Goal: Task Accomplishment & Management: Use online tool/utility

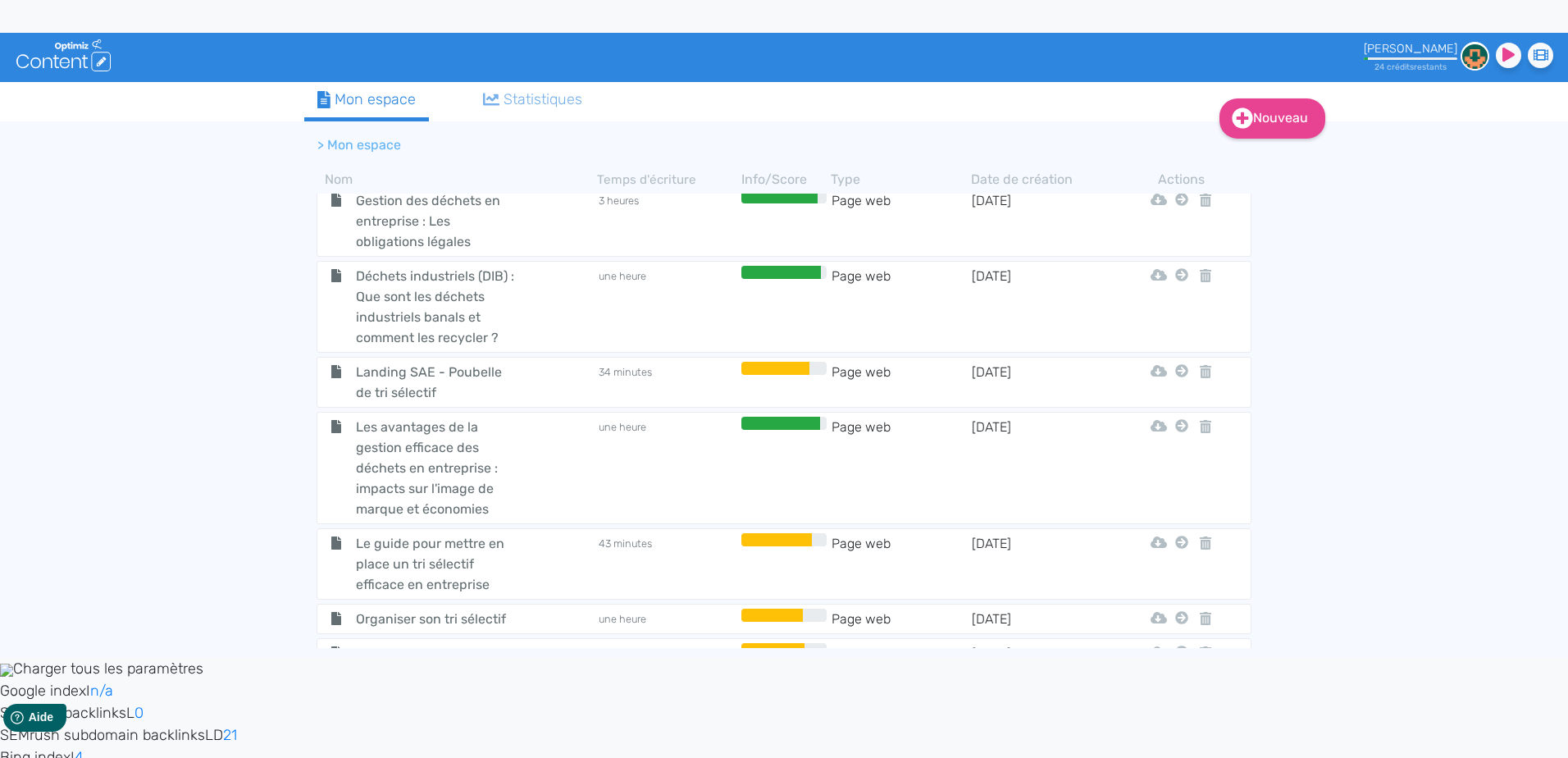
scroll to position [656, 0]
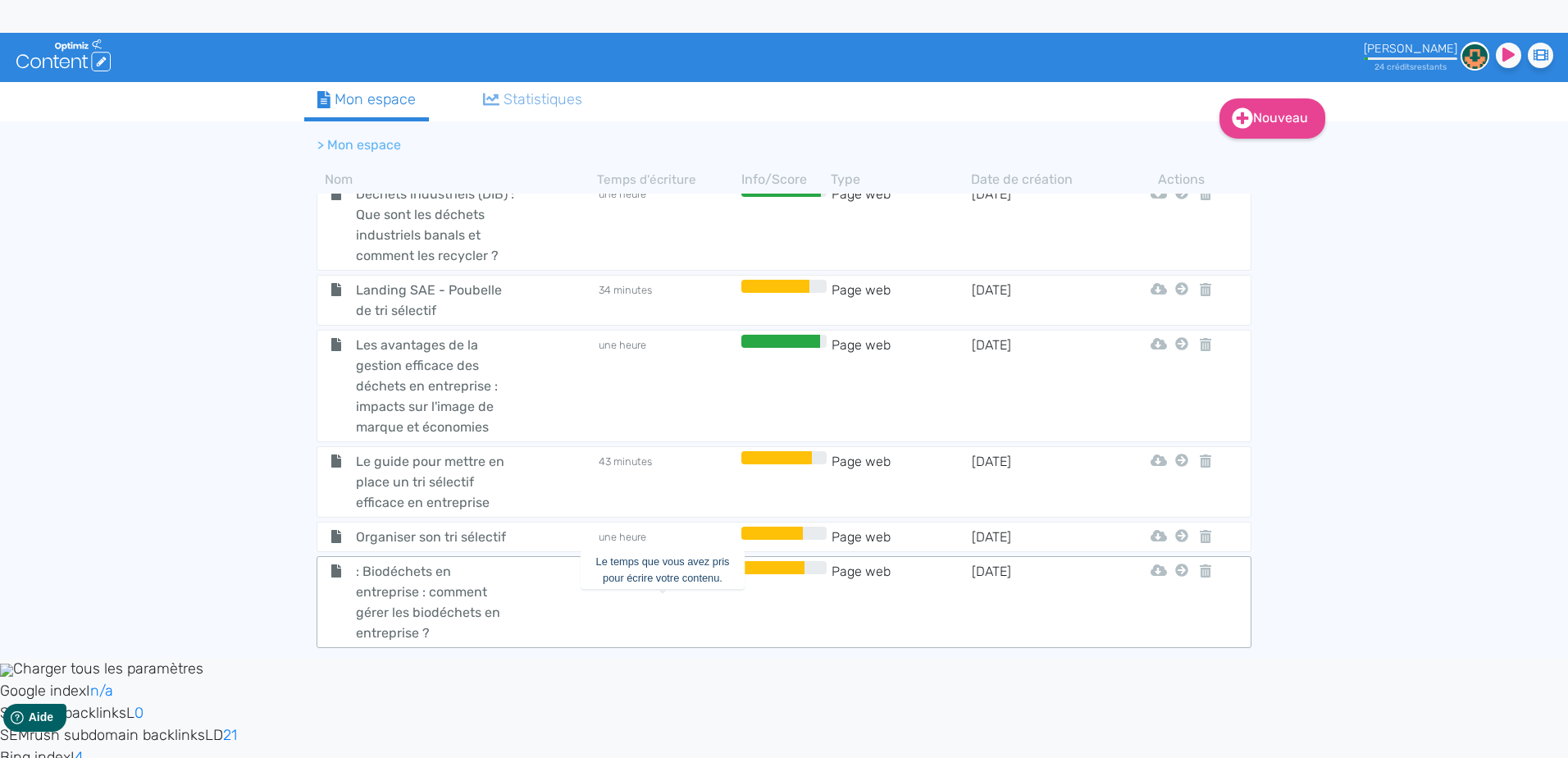
click at [606, 606] on td "16 minutes" at bounding box center [668, 601] width 141 height 82
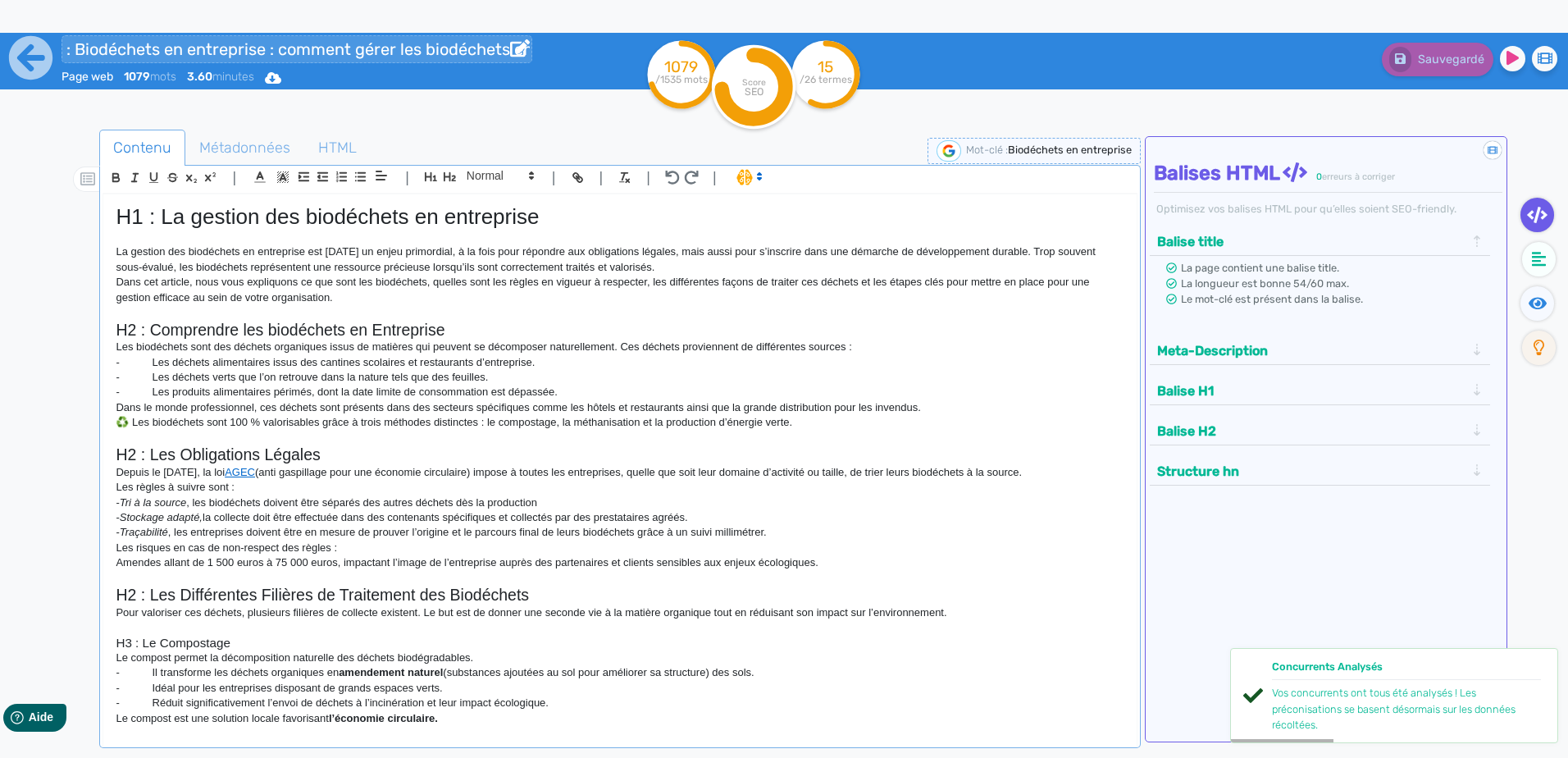
click at [78, 46] on input ": Biodéchets en entreprise : comment gérer les biodéchets en entreprise ?" at bounding box center [296, 50] width 470 height 28
type input "Biodéchets en entreprise : comment gérer les biodéchets en entreprise ?"
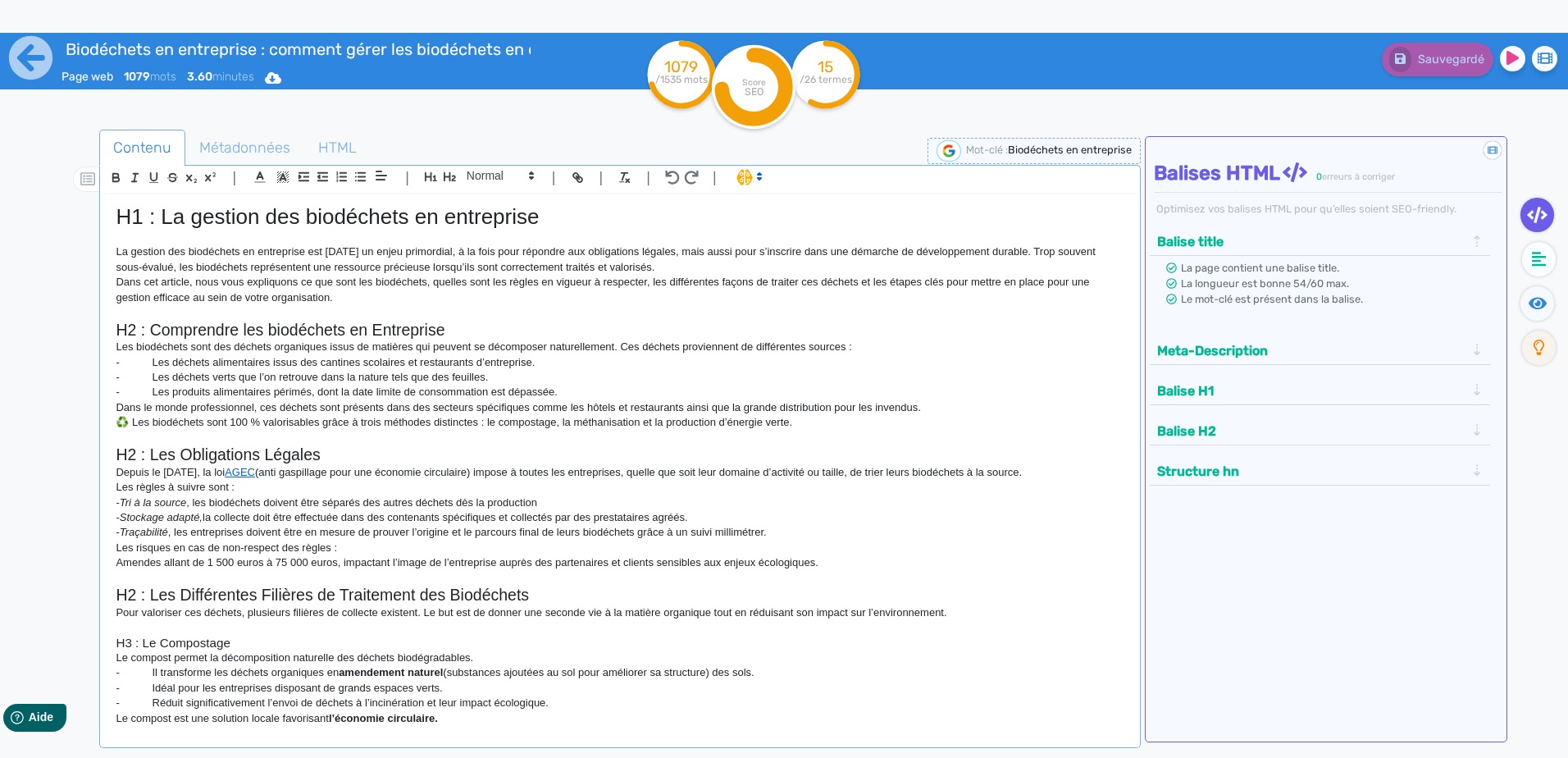
click at [494, 283] on p "Dans cet article, nous vous expliquons ce que sont les biodéchets, quelles sont…" at bounding box center [619, 289] width 1007 height 31
drag, startPoint x: 359, startPoint y: 297, endPoint x: 108, endPoint y: 247, distance: 255.9
click at [107, 245] on div "H1 : La gestion des biodéchets en entreprise La gestion des biodéchets en entre…" at bounding box center [619, 460] width 1032 height 531
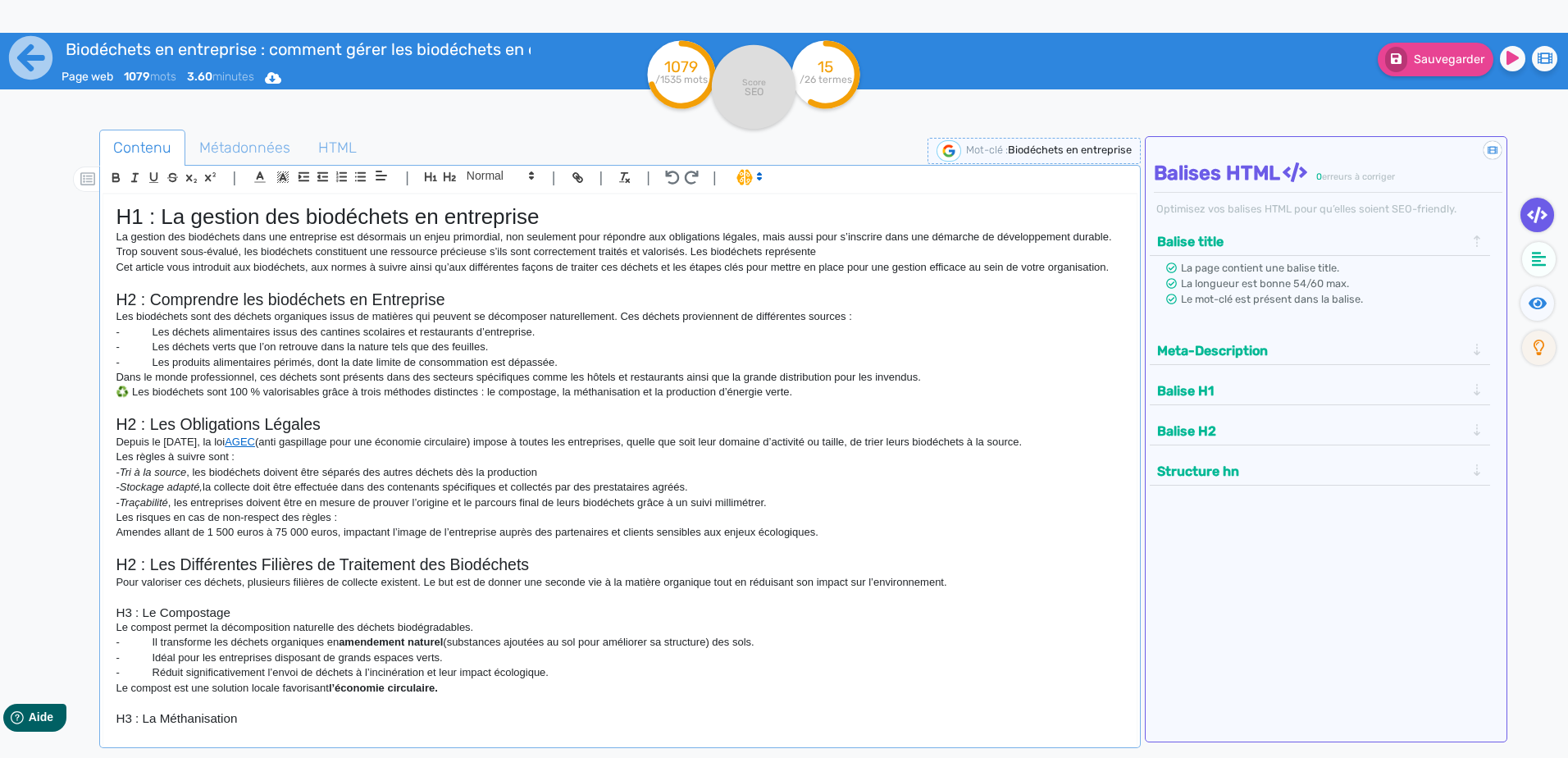
click at [604, 213] on h1 "H1 : La gestion des biodéchets en entreprise" at bounding box center [619, 217] width 1007 height 26
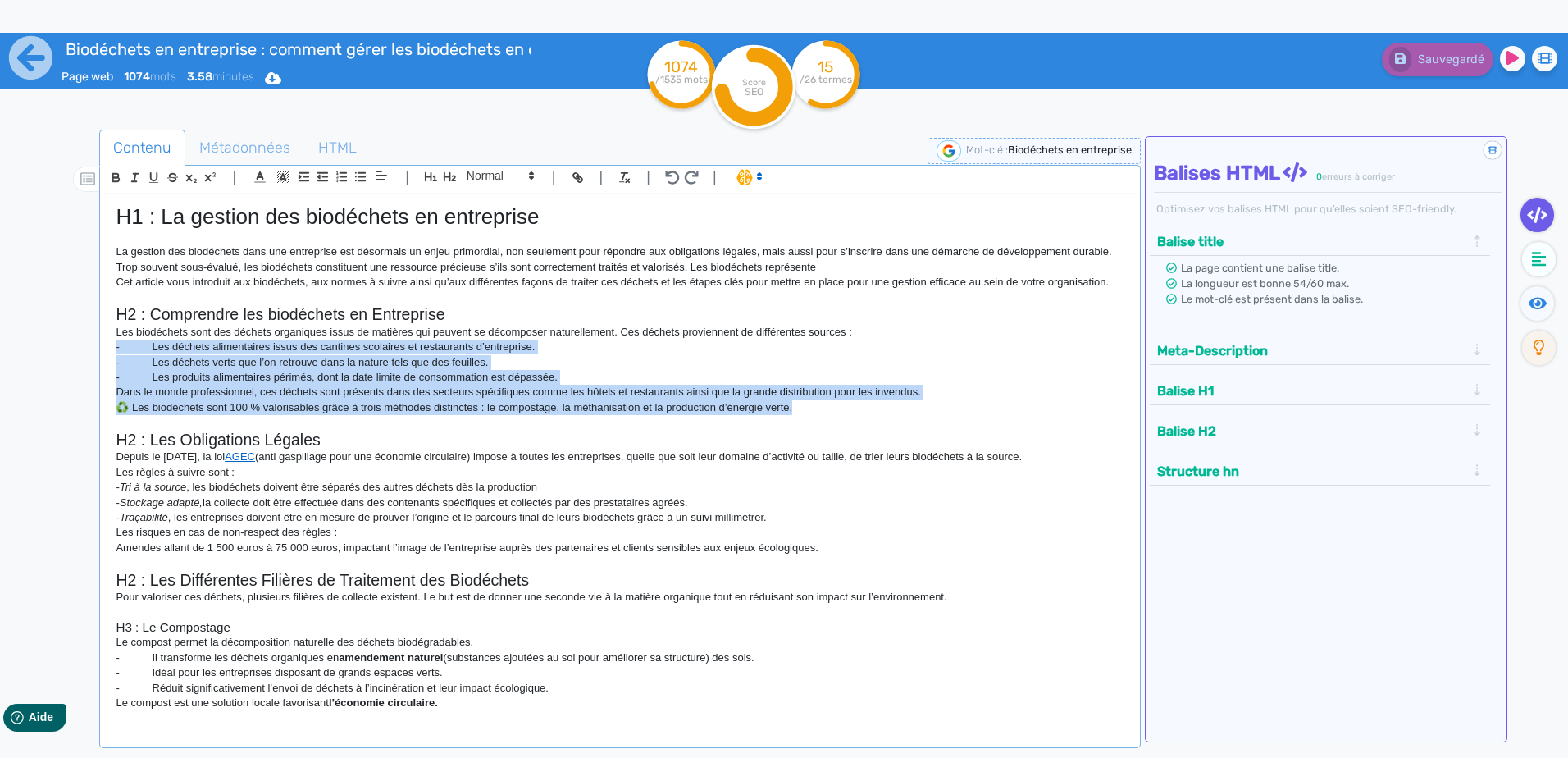
drag, startPoint x: 846, startPoint y: 407, endPoint x: 98, endPoint y: 343, distance: 750.7
click at [98, 343] on div "Contenu Métadonnées HTML | | H3 H4 H5 H6 Normal | | | | H1 : La gestion des bio…" at bounding box center [807, 510] width 1520 height 769
click at [859, 414] on p "♻️ Les biodéchets sont 100 % valorisables grâce à trois méthodes distinctes : l…" at bounding box center [619, 407] width 1007 height 15
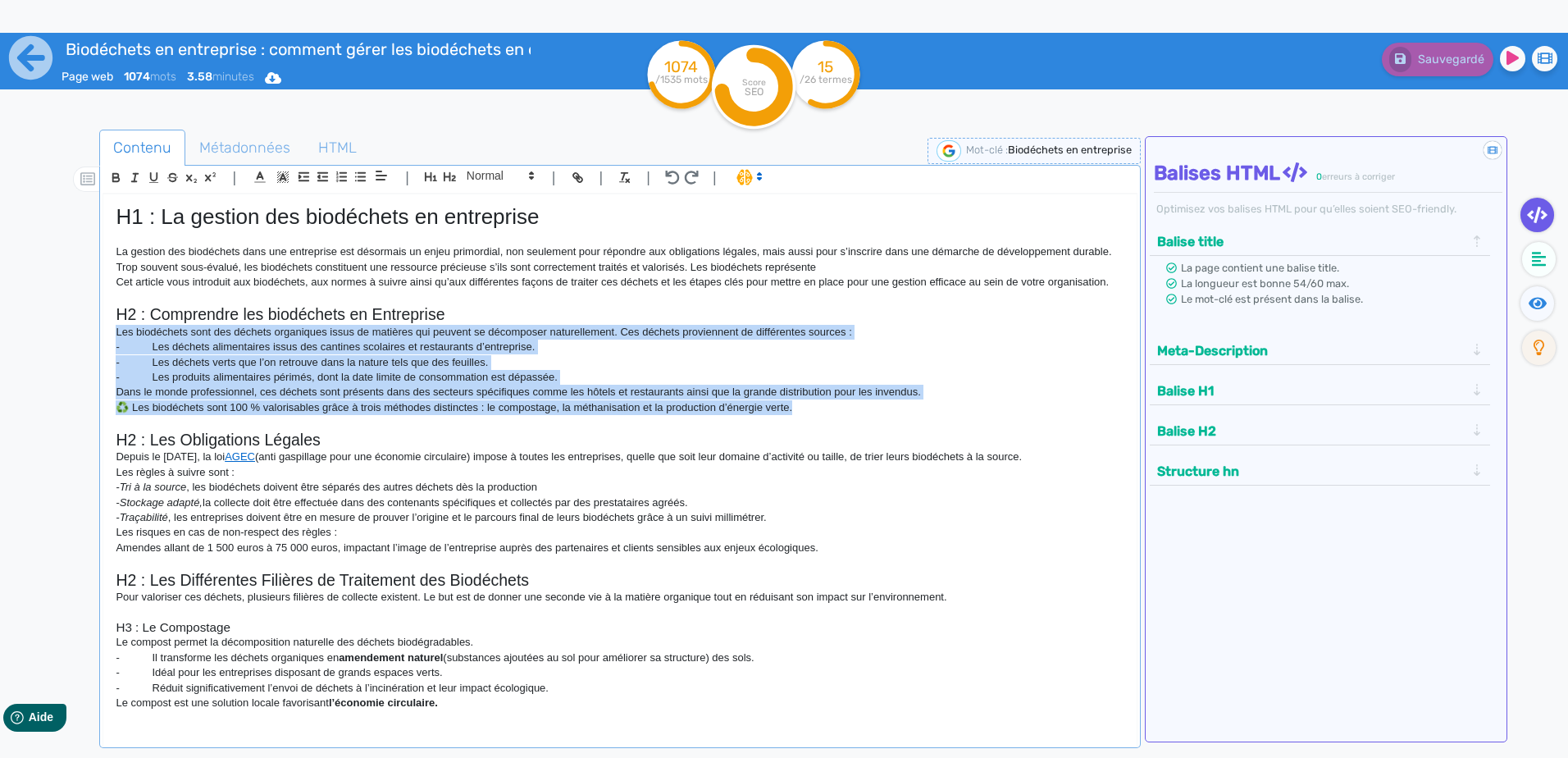
drag, startPoint x: 825, startPoint y: 409, endPoint x: 50, endPoint y: 330, distance: 779.0
click at [50, 330] on div "Contenu Métadonnées HTML | | H3 H4 H5 H6 Normal | | | | H1 : La gestion des bio…" at bounding box center [807, 510] width 1520 height 769
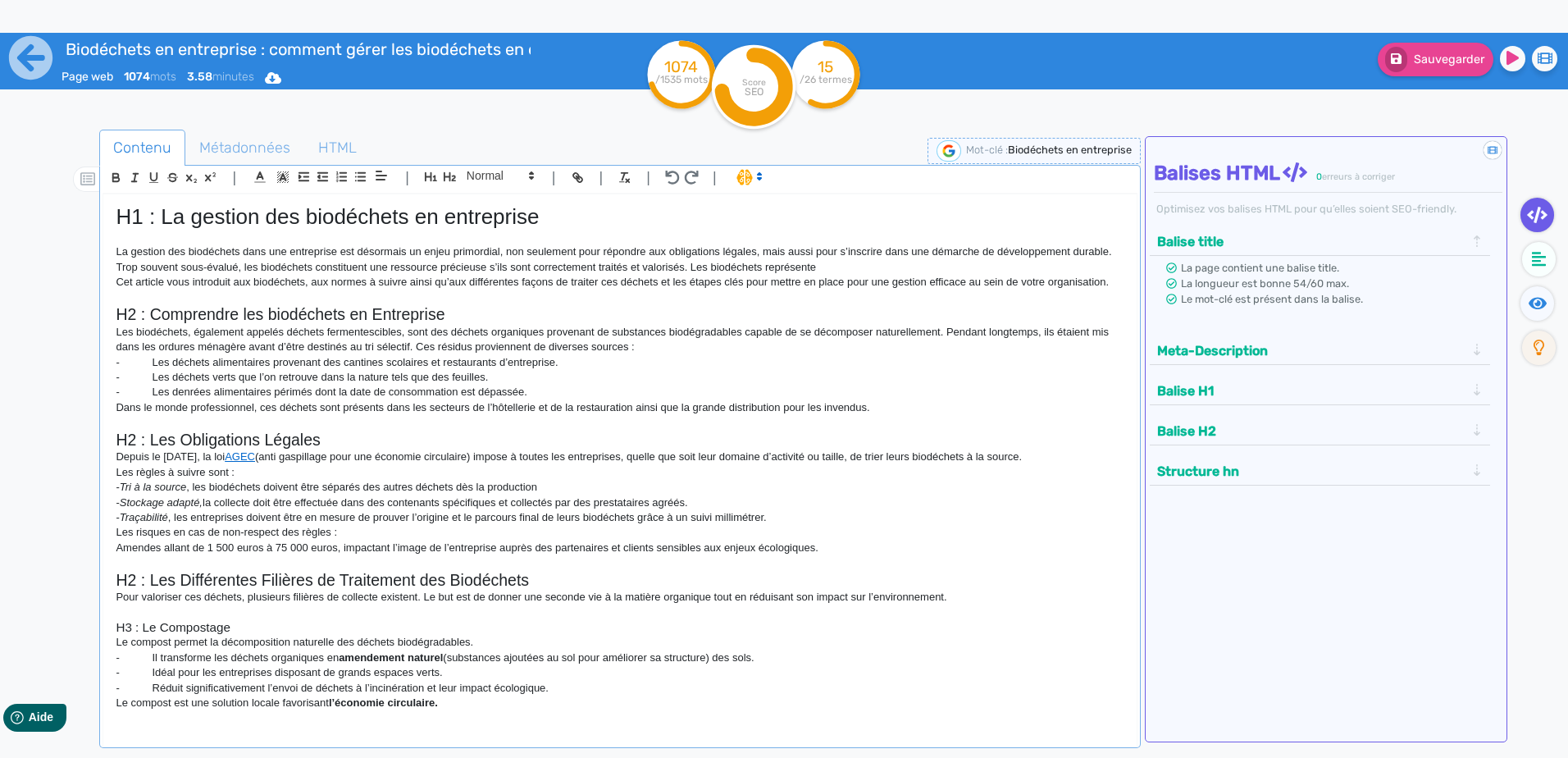
click at [467, 309] on h2 "H2 : Comprendre les biodéchets en Entreprise" at bounding box center [619, 314] width 1007 height 19
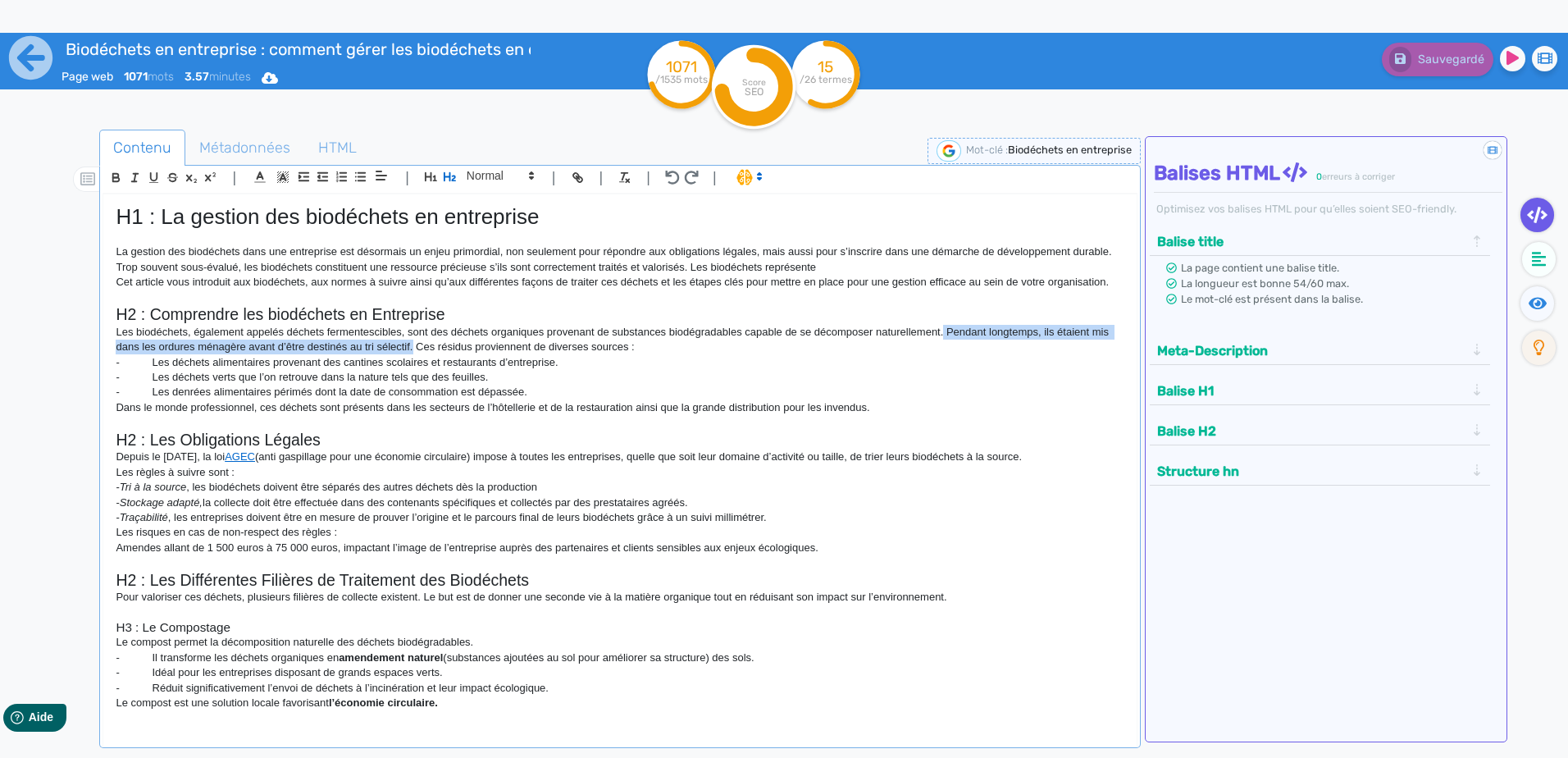
drag, startPoint x: 412, startPoint y: 344, endPoint x: 945, endPoint y: 325, distance: 533.3
click at [945, 325] on p "Les biodéchets, également appelés déchets fermentescibles, sont des déchets org…" at bounding box center [619, 340] width 1007 height 31
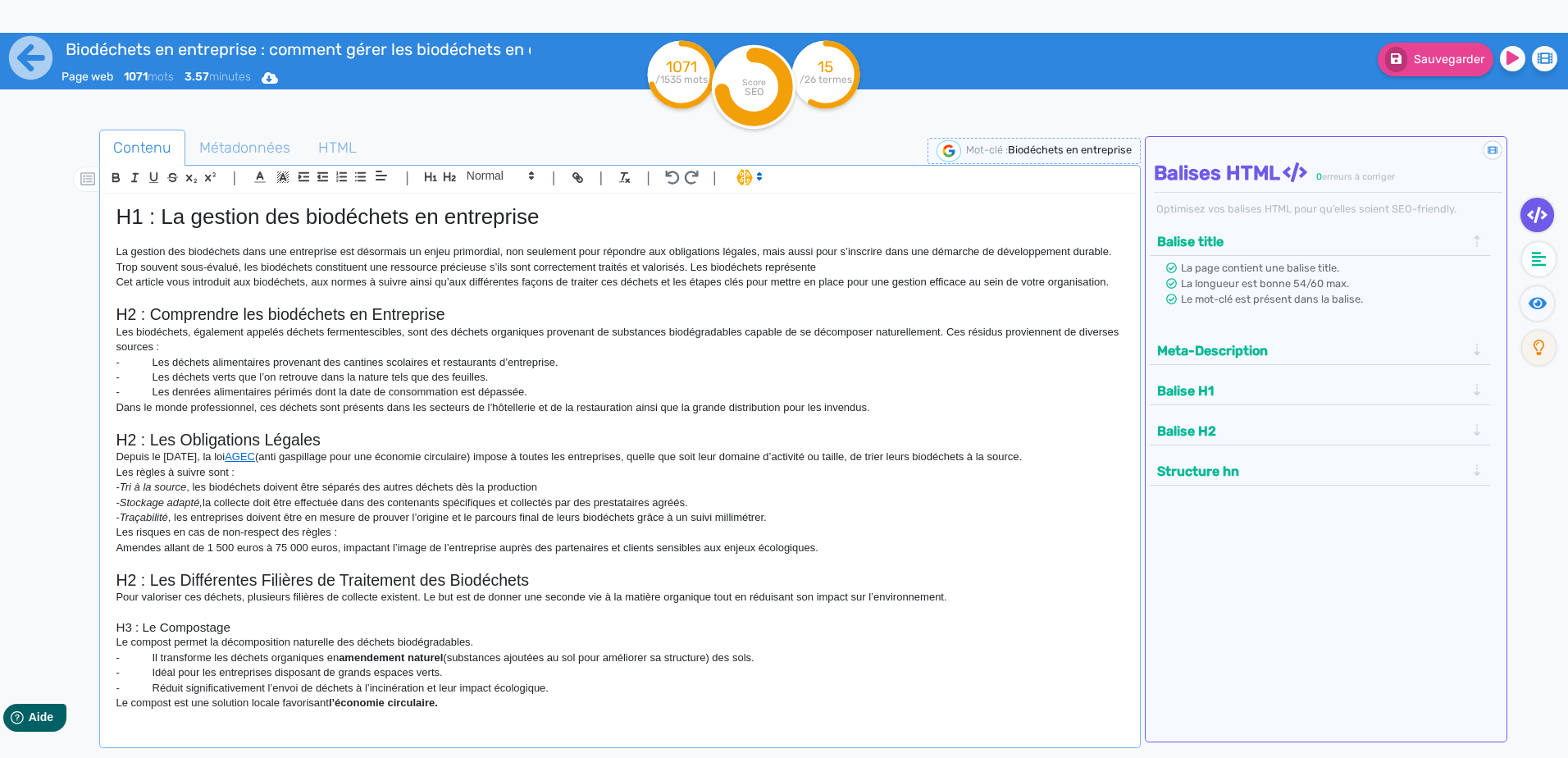
click at [875, 381] on p "- Les déchets verts que l’on retrouve dans la nature tels que des feuilles." at bounding box center [619, 377] width 1007 height 15
click at [897, 419] on p at bounding box center [619, 422] width 1007 height 15
click at [897, 408] on p "Dans le monde professionnel, ces déchets sont présents dans les secteurs de l’h…" at bounding box center [619, 407] width 1007 height 15
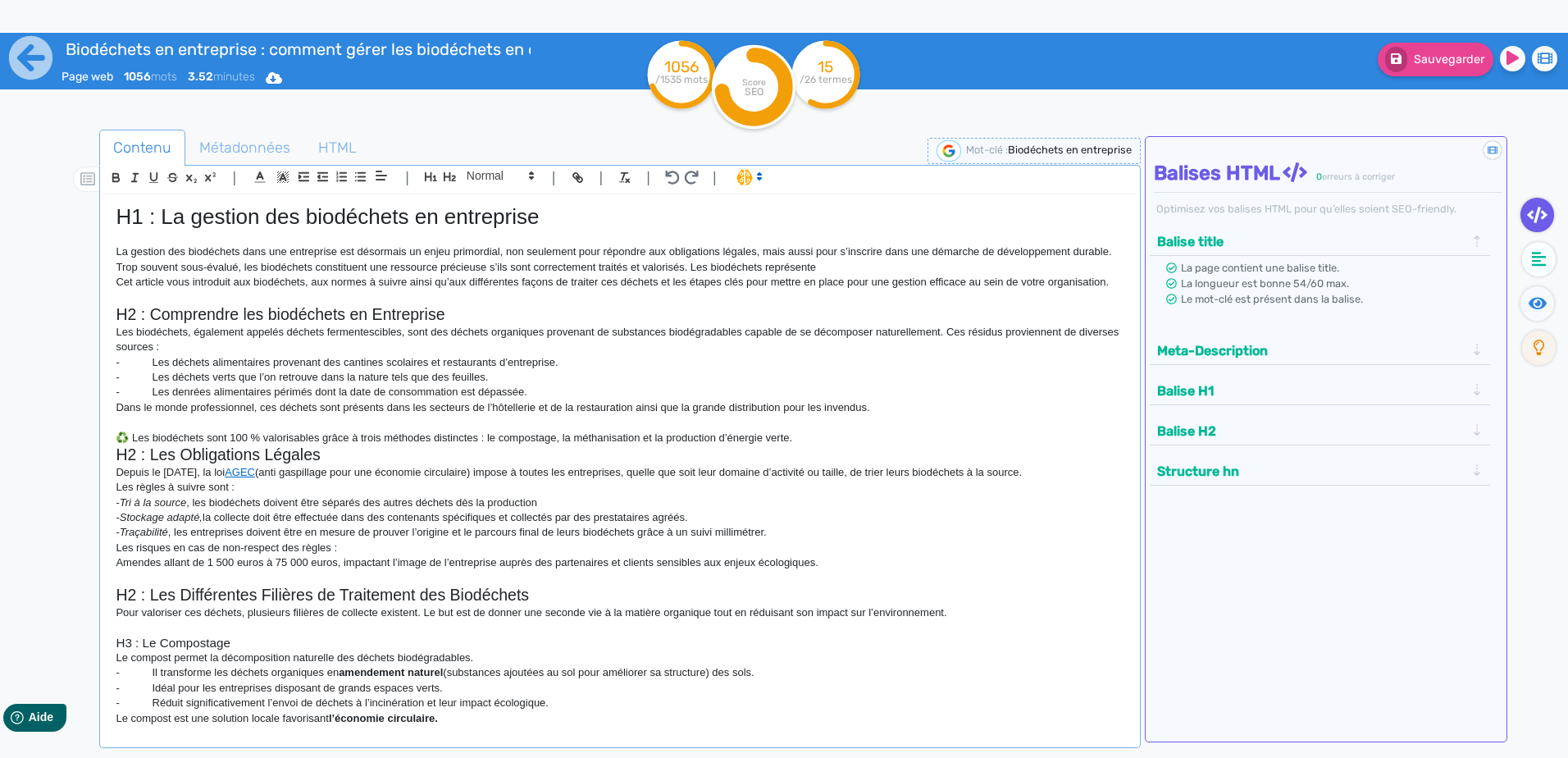
click at [117, 436] on p "♻️ Les biodéchets sont 100 % valorisables grâce à trois méthodes distinctes : l…" at bounding box center [619, 438] width 1007 height 15
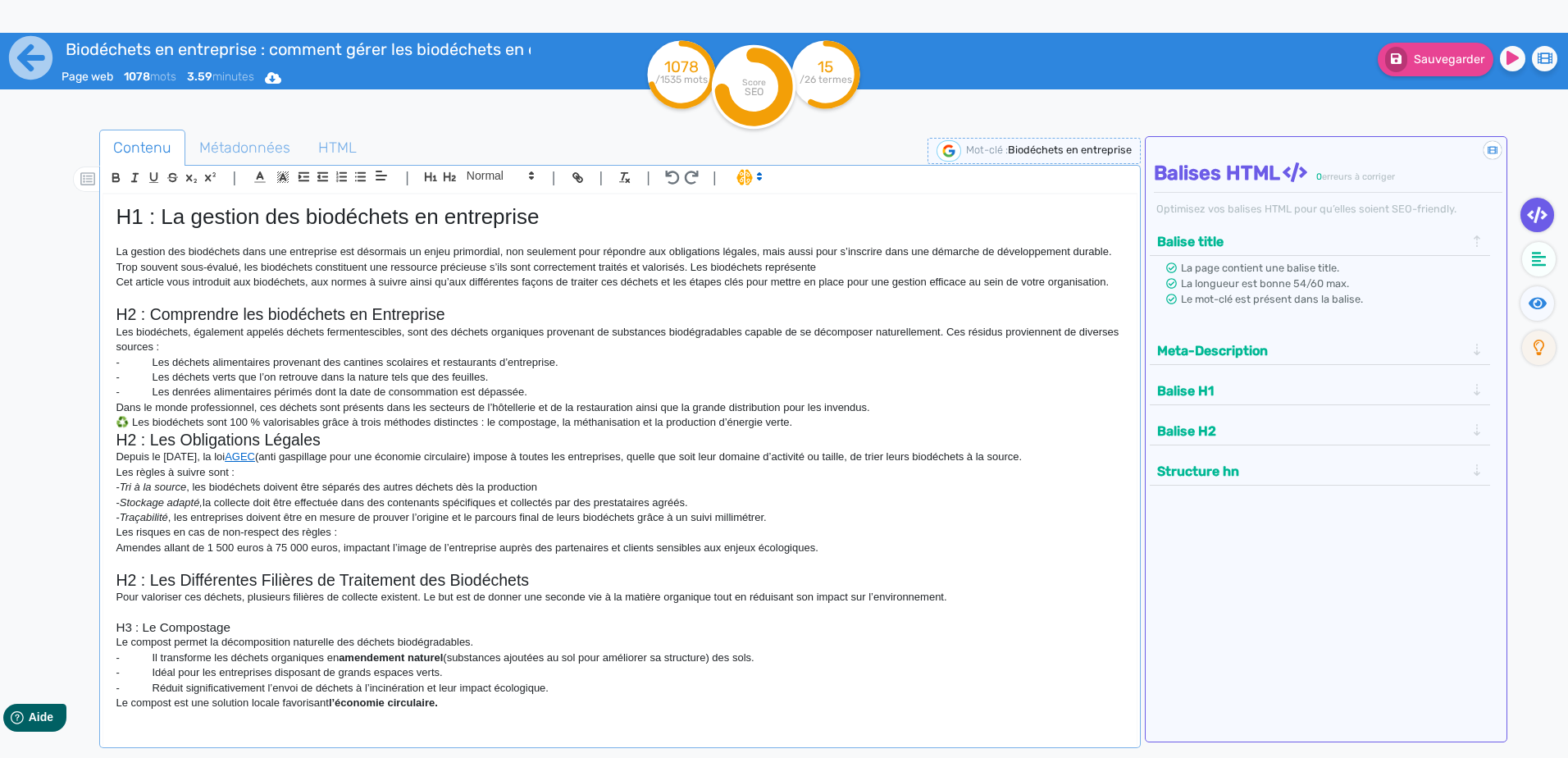
click at [825, 418] on p "♻️ Les biodéchets sont 100 % valorisables grâce à trois méthodes distinctes : l…" at bounding box center [619, 422] width 1007 height 15
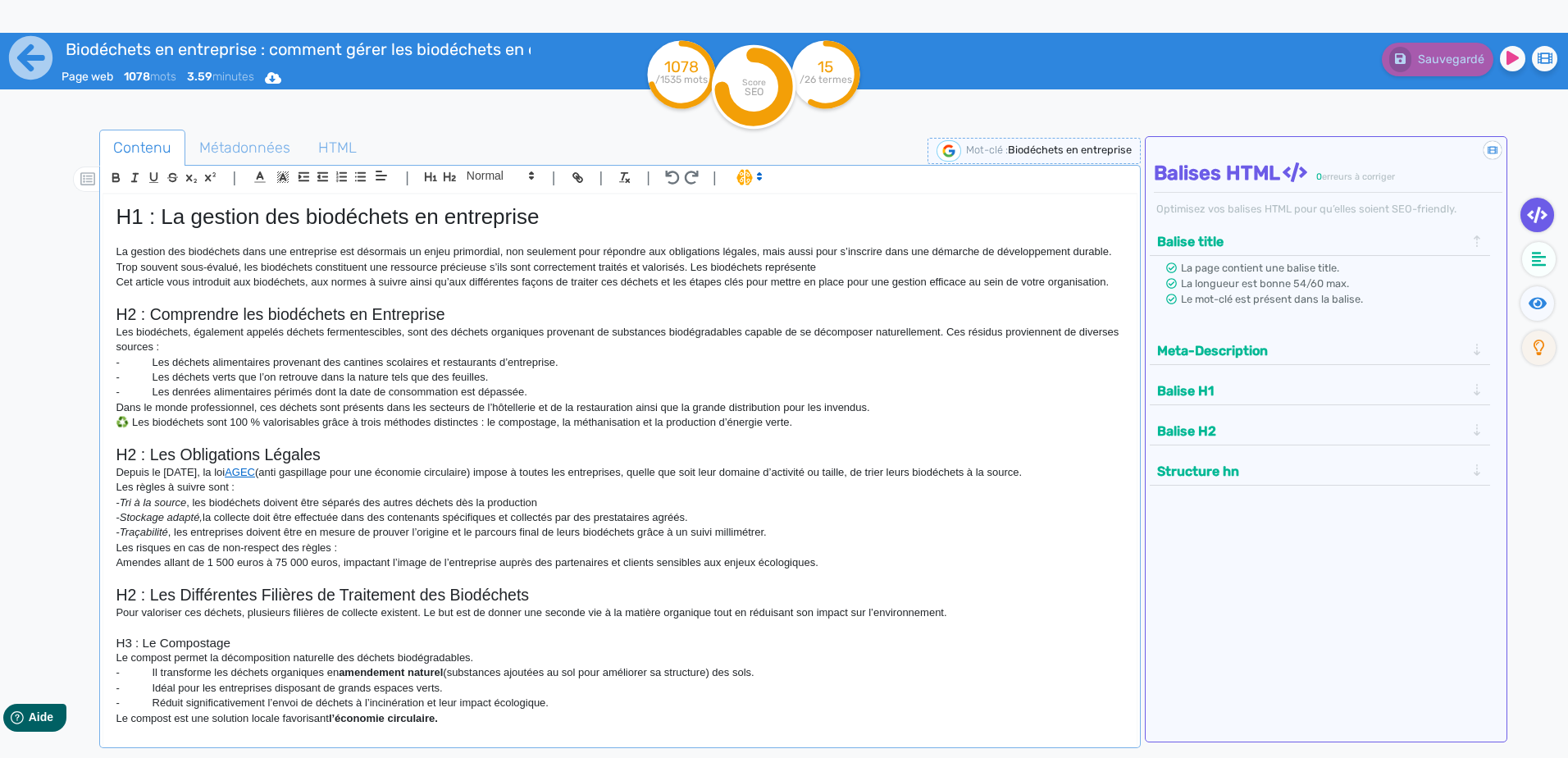
click at [202, 517] on em "Stockage adapté," at bounding box center [161, 517] width 83 height 12
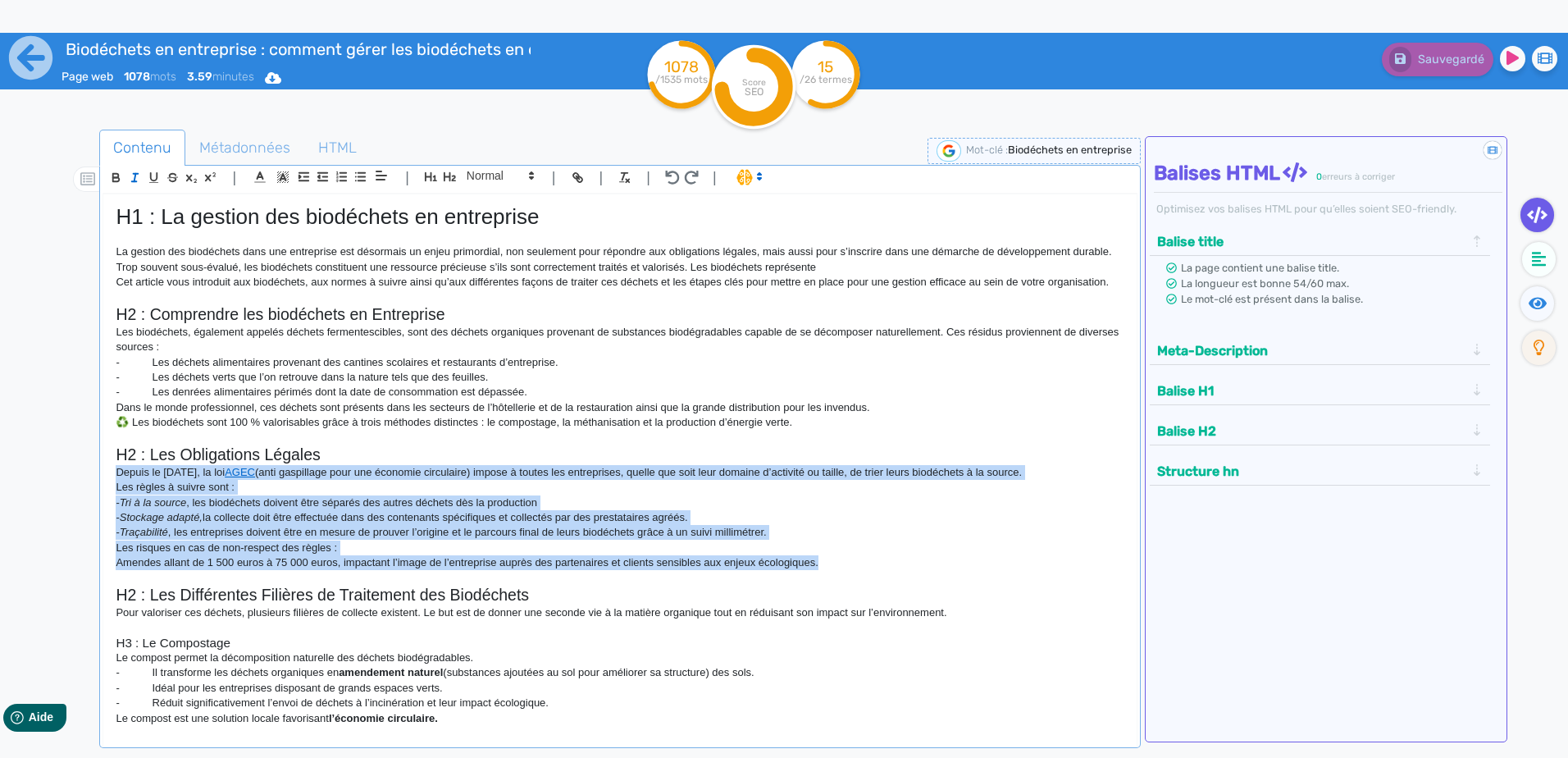
drag, startPoint x: 113, startPoint y: 465, endPoint x: 879, endPoint y: 568, distance: 772.9
click at [879, 568] on div "H1 : La gestion des biodéchets en entreprise La gestion des biodéchets dans une…" at bounding box center [619, 460] width 1032 height 531
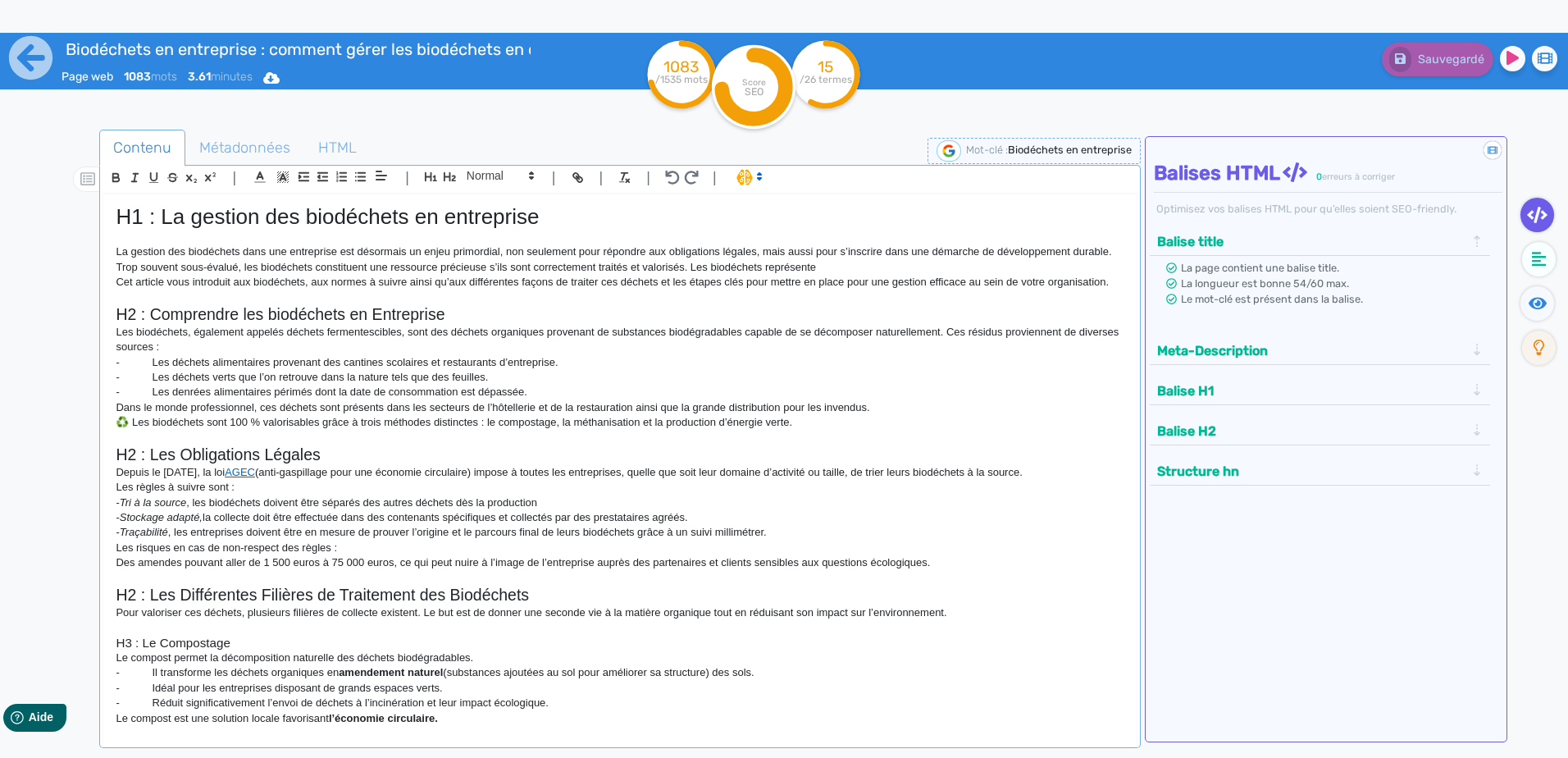
click at [489, 529] on p "- Traçabilité , les entreprises doivent être en mesure de prouver l’origine et …" at bounding box center [619, 532] width 1007 height 15
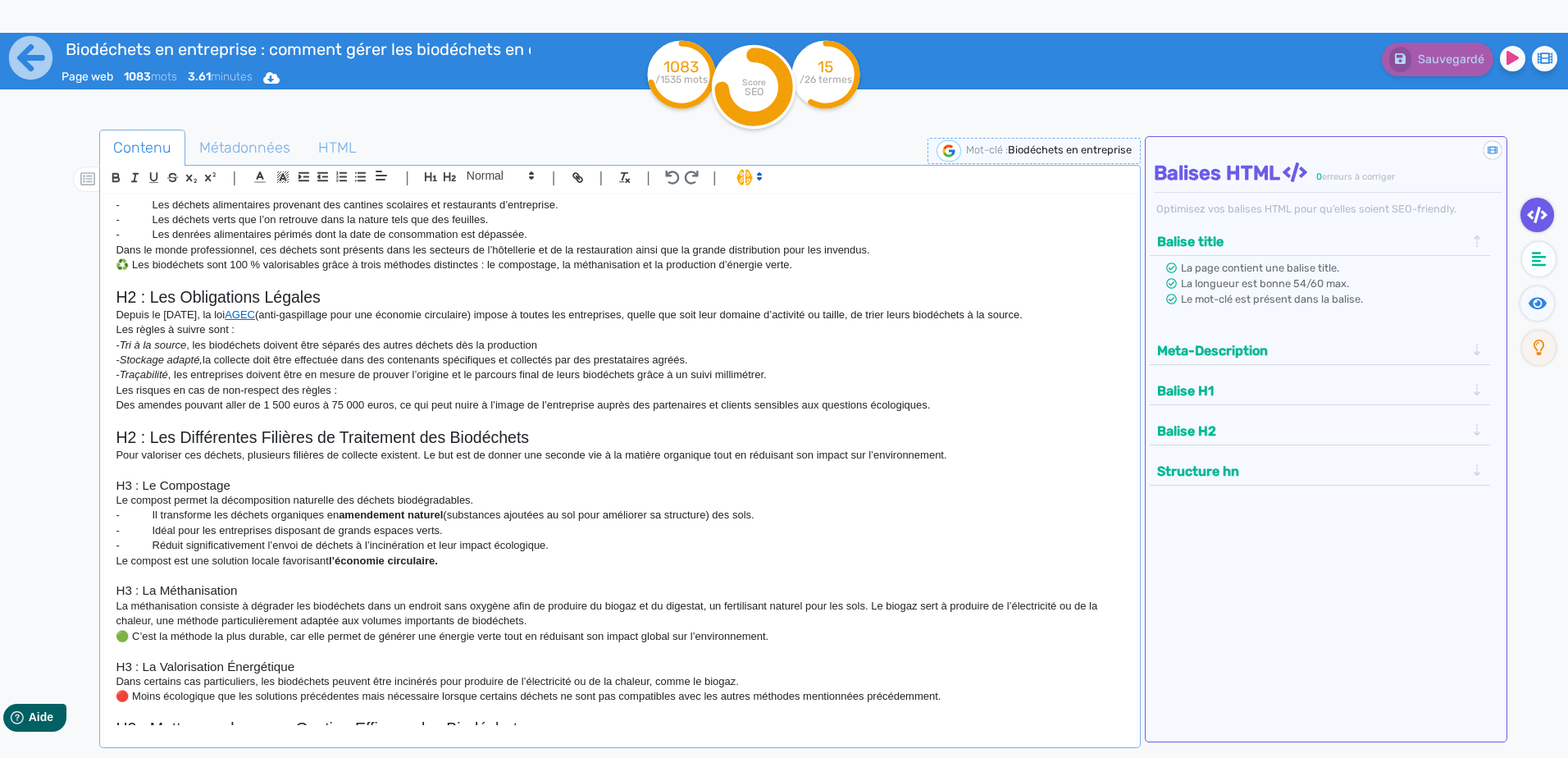
scroll to position [164, 0]
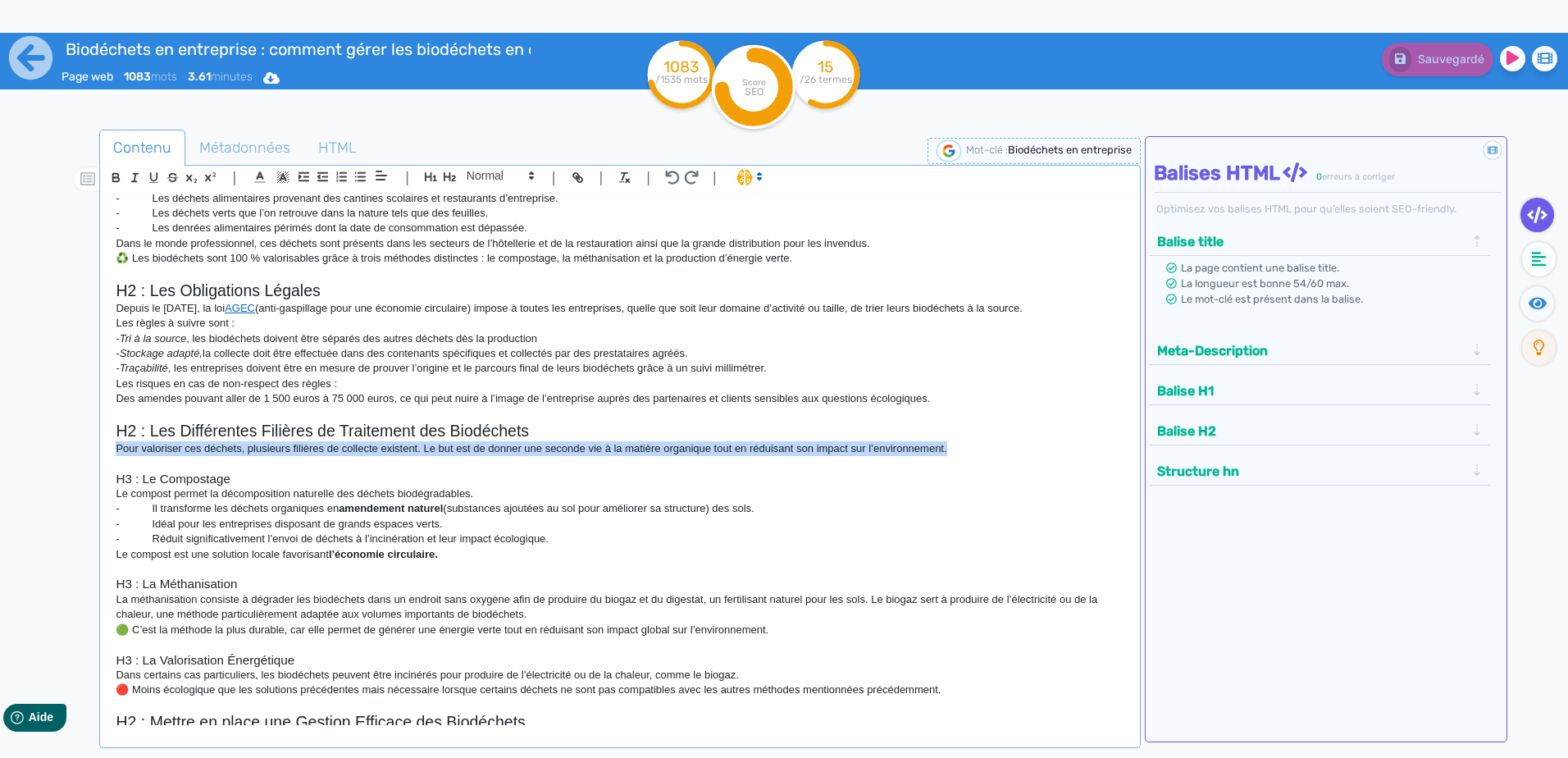
drag, startPoint x: 976, startPoint y: 444, endPoint x: 87, endPoint y: 447, distance: 889.0
click at [87, 447] on div "Contenu Métadonnées HTML | | H3 H4 H5 H6 Normal | | | | H1 : La gestion des bio…" at bounding box center [807, 510] width 1520 height 769
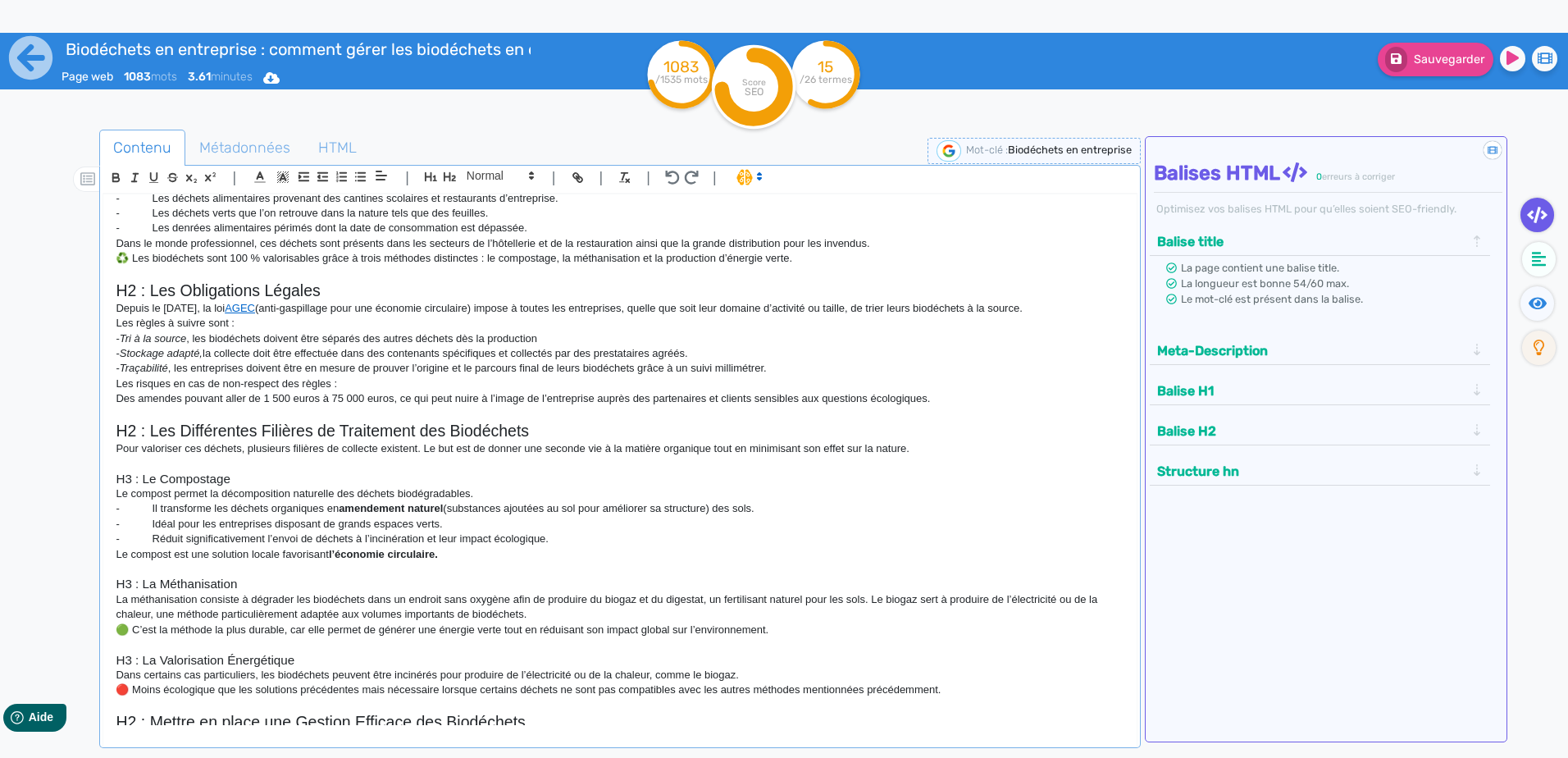
click at [956, 470] on p at bounding box center [619, 463] width 1007 height 15
click at [614, 514] on p "- Il transforme les déchets organiques en amendement naturel (substances ajouté…" at bounding box center [619, 508] width 1007 height 15
click at [319, 502] on p "- Il transforme les déchets organiques en amendement naturel (substances ajouté…" at bounding box center [619, 508] width 1007 height 15
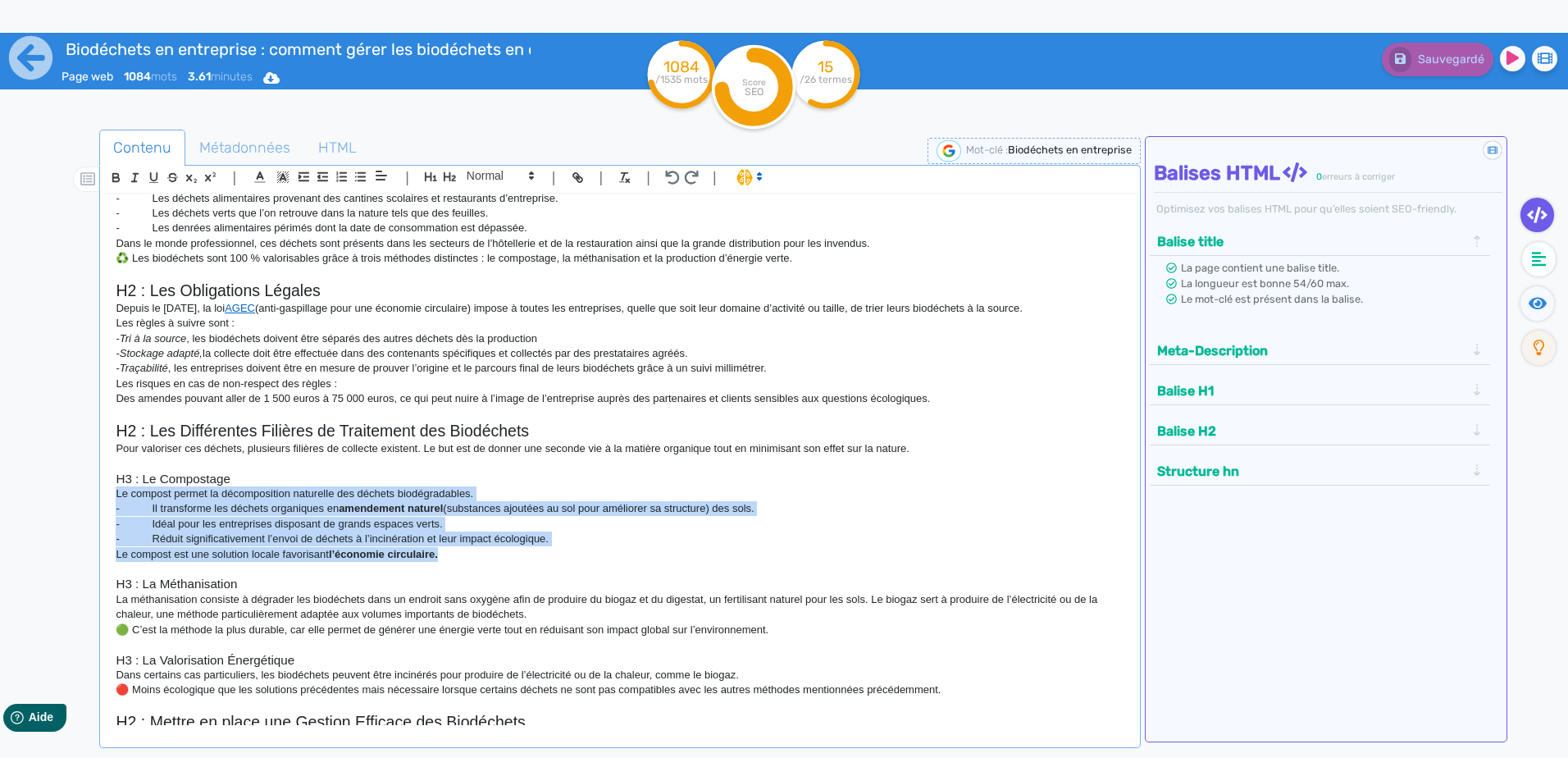
drag, startPoint x: 512, startPoint y: 560, endPoint x: 102, endPoint y: 501, distance: 414.2
click at [102, 501] on div "| | H3 H4 H5 H6 Normal | | | | H1 : La gestion des biodéchets en entreprise La …" at bounding box center [619, 456] width 1041 height 584
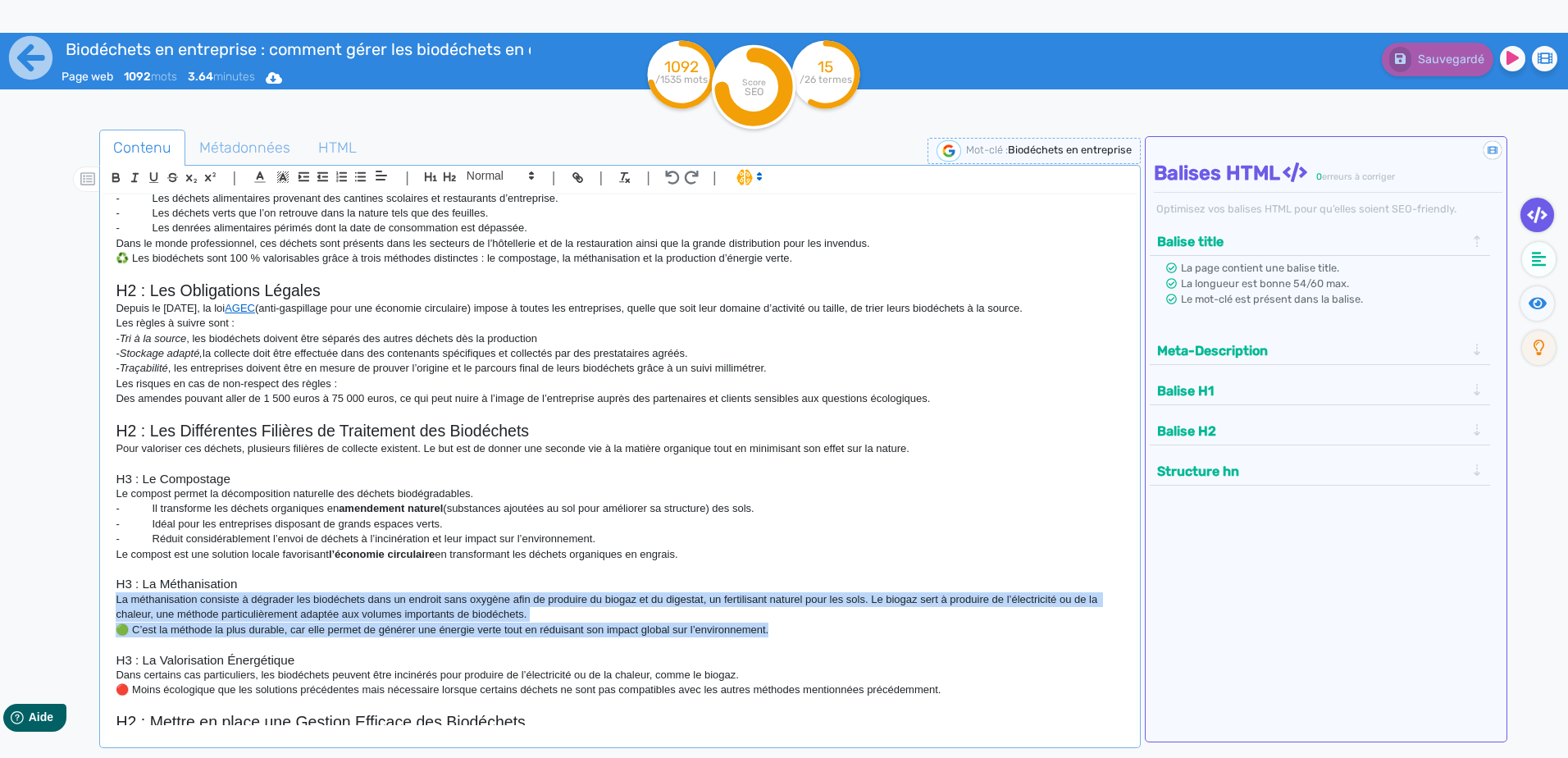
drag, startPoint x: 810, startPoint y: 628, endPoint x: 93, endPoint y: 601, distance: 717.5
click at [93, 601] on div "Contenu Métadonnées HTML | | H3 H4 H5 H6 Normal | | | | H1 : La gestion des bio…" at bounding box center [807, 510] width 1520 height 769
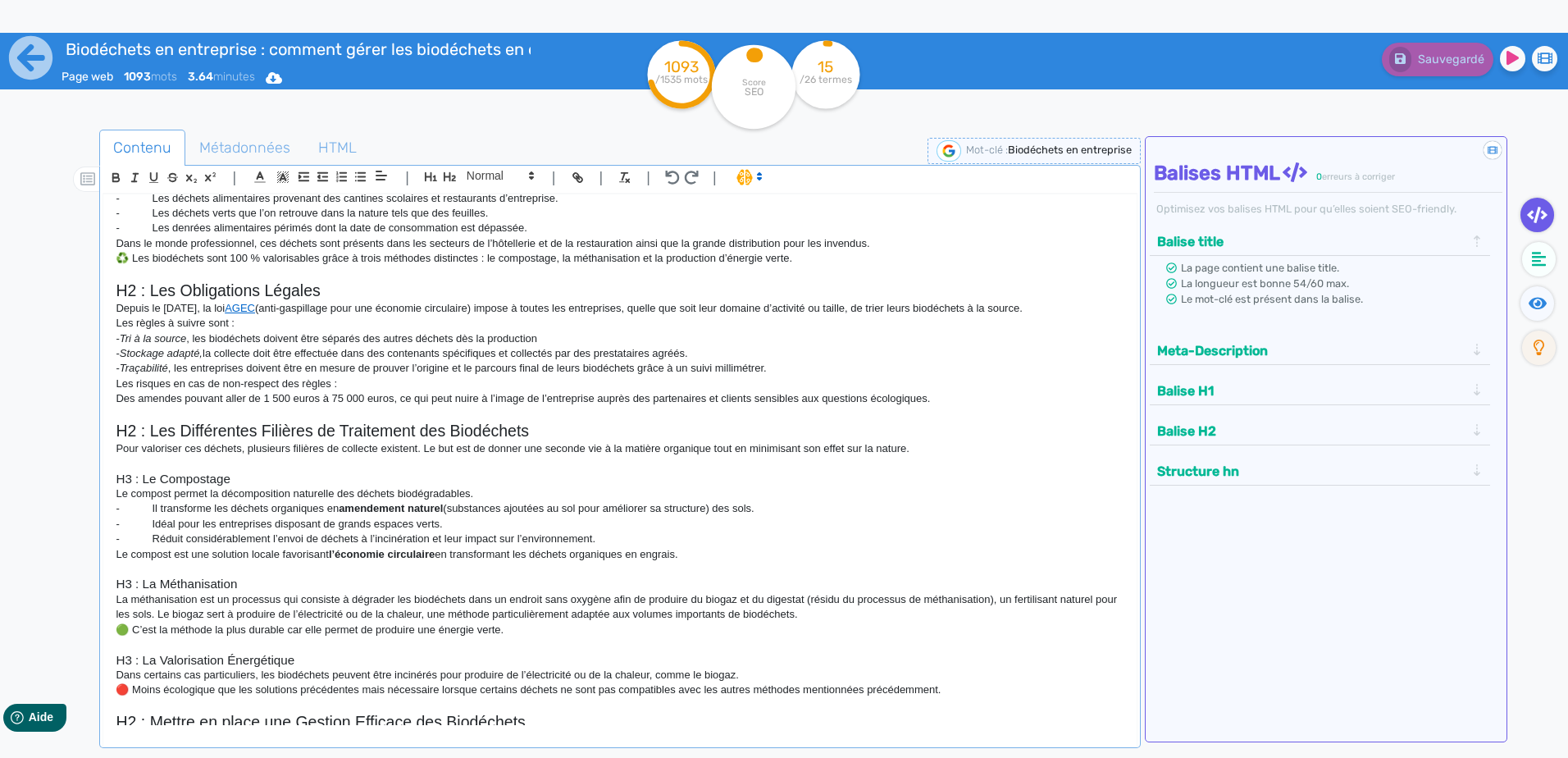
click at [559, 663] on h3 "H3 : La Valorisation Énergétique" at bounding box center [619, 660] width 1007 height 15
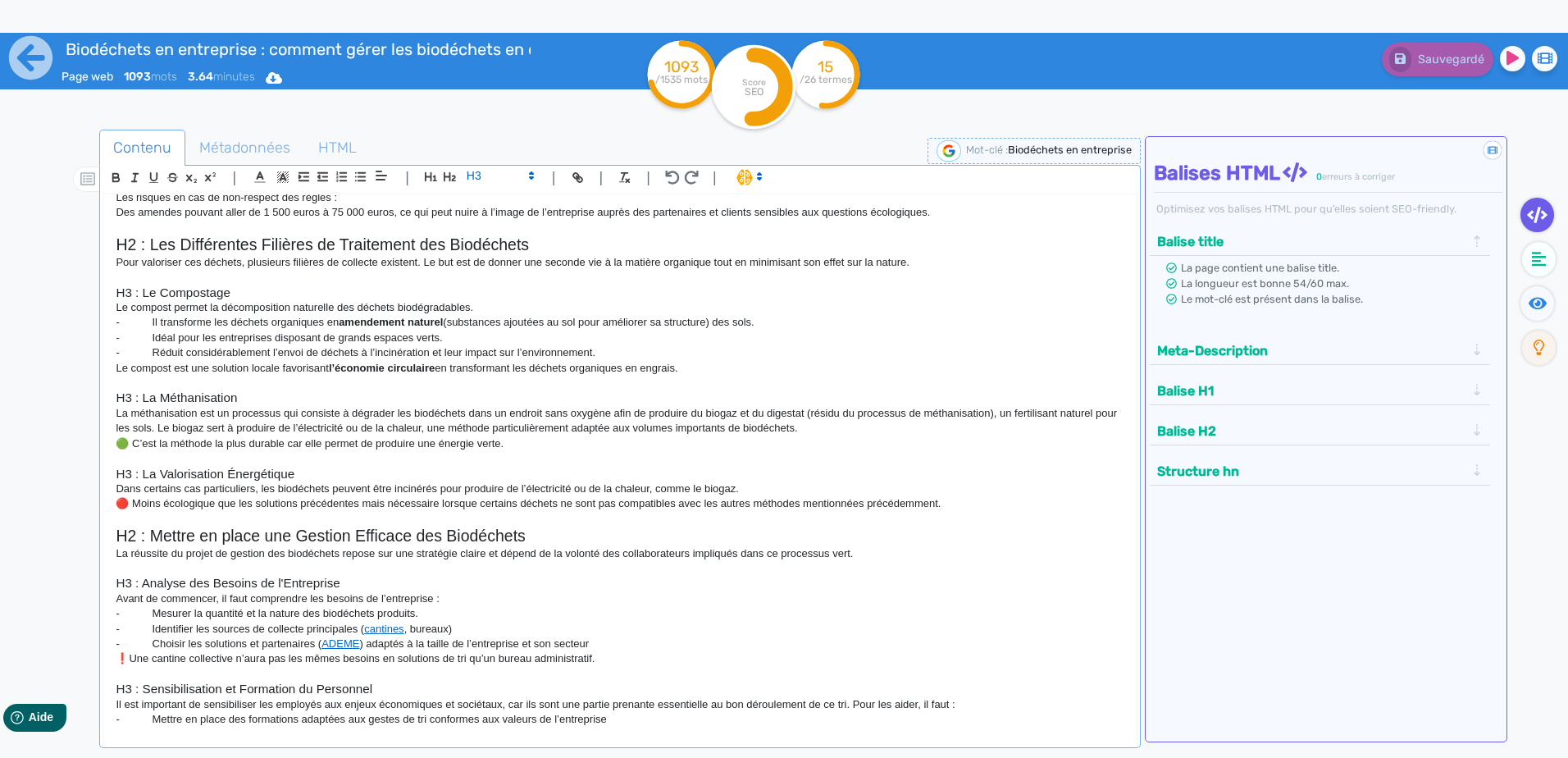
scroll to position [574, 0]
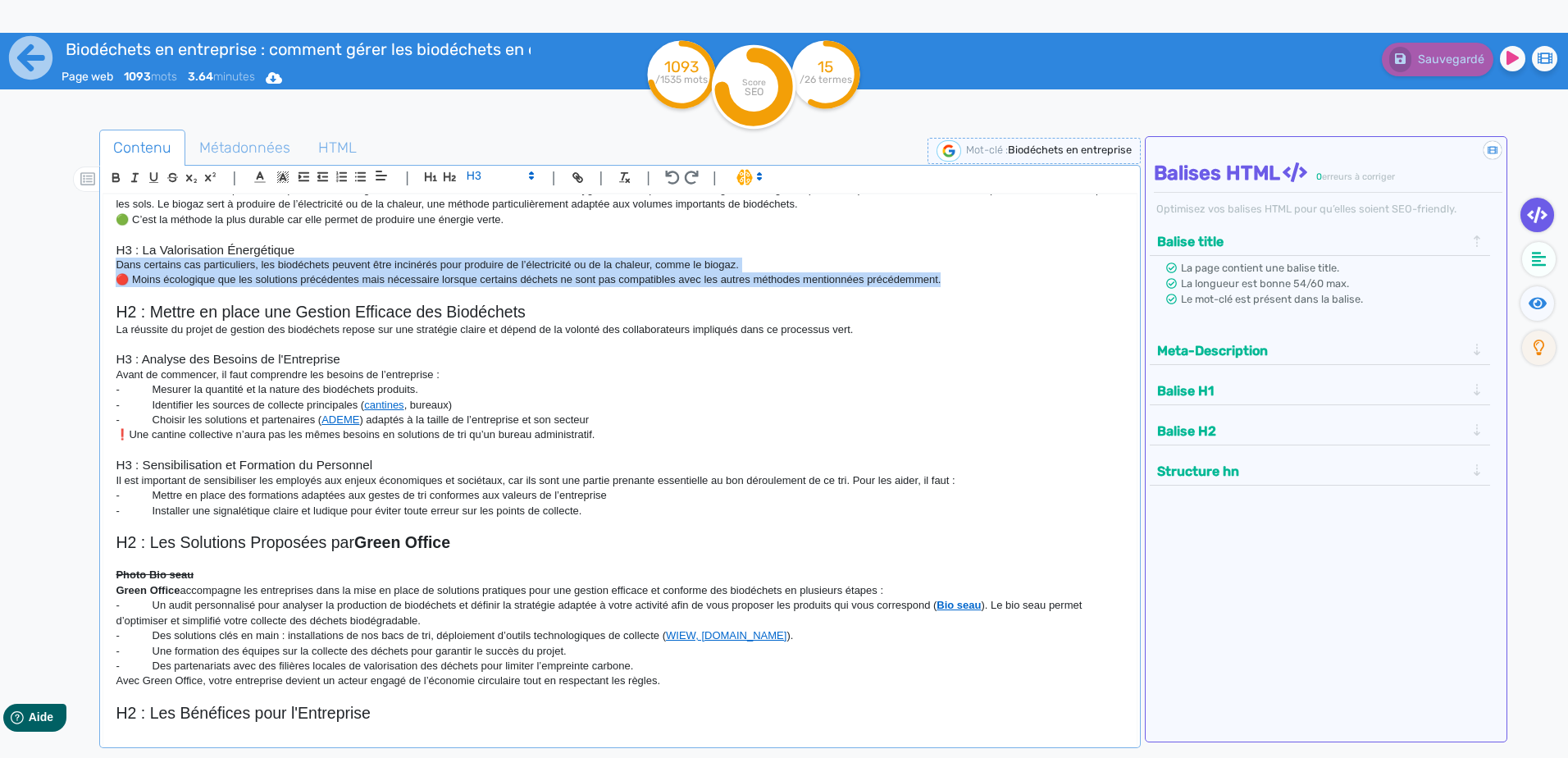
drag, startPoint x: 954, startPoint y: 274, endPoint x: 82, endPoint y: 261, distance: 872.1
click at [82, 261] on div "Contenu Métadonnées HTML | | H3 H4 H5 H6 Normal | | | | H1 : La gestion des bio…" at bounding box center [807, 510] width 1520 height 769
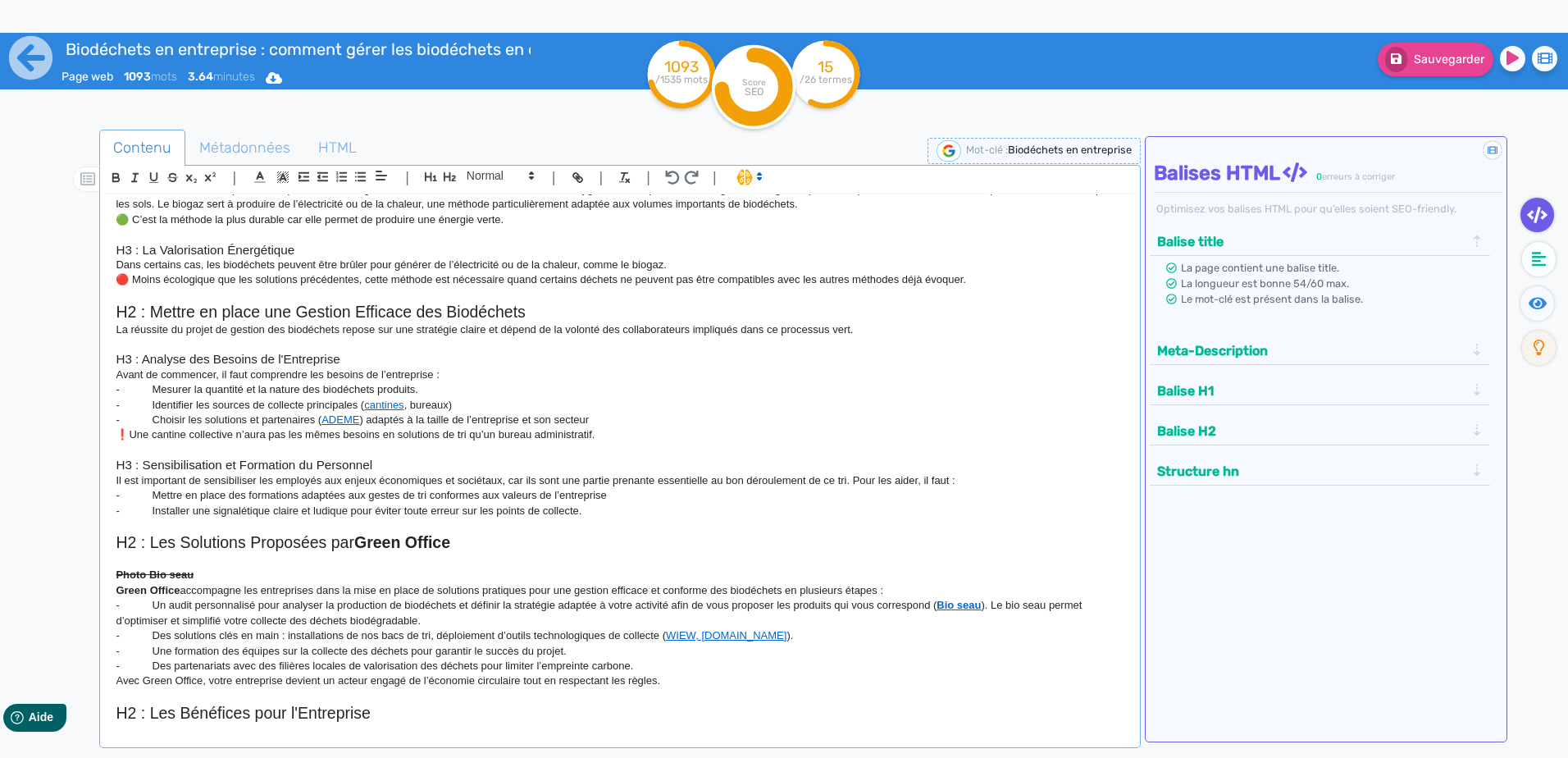
click at [983, 307] on h2 "H2 : Mettre en place une Gestion Efficace des Biodéchets" at bounding box center [619, 311] width 1007 height 19
click at [467, 340] on p at bounding box center [619, 344] width 1007 height 15
click at [629, 444] on p at bounding box center [619, 450] width 1007 height 15
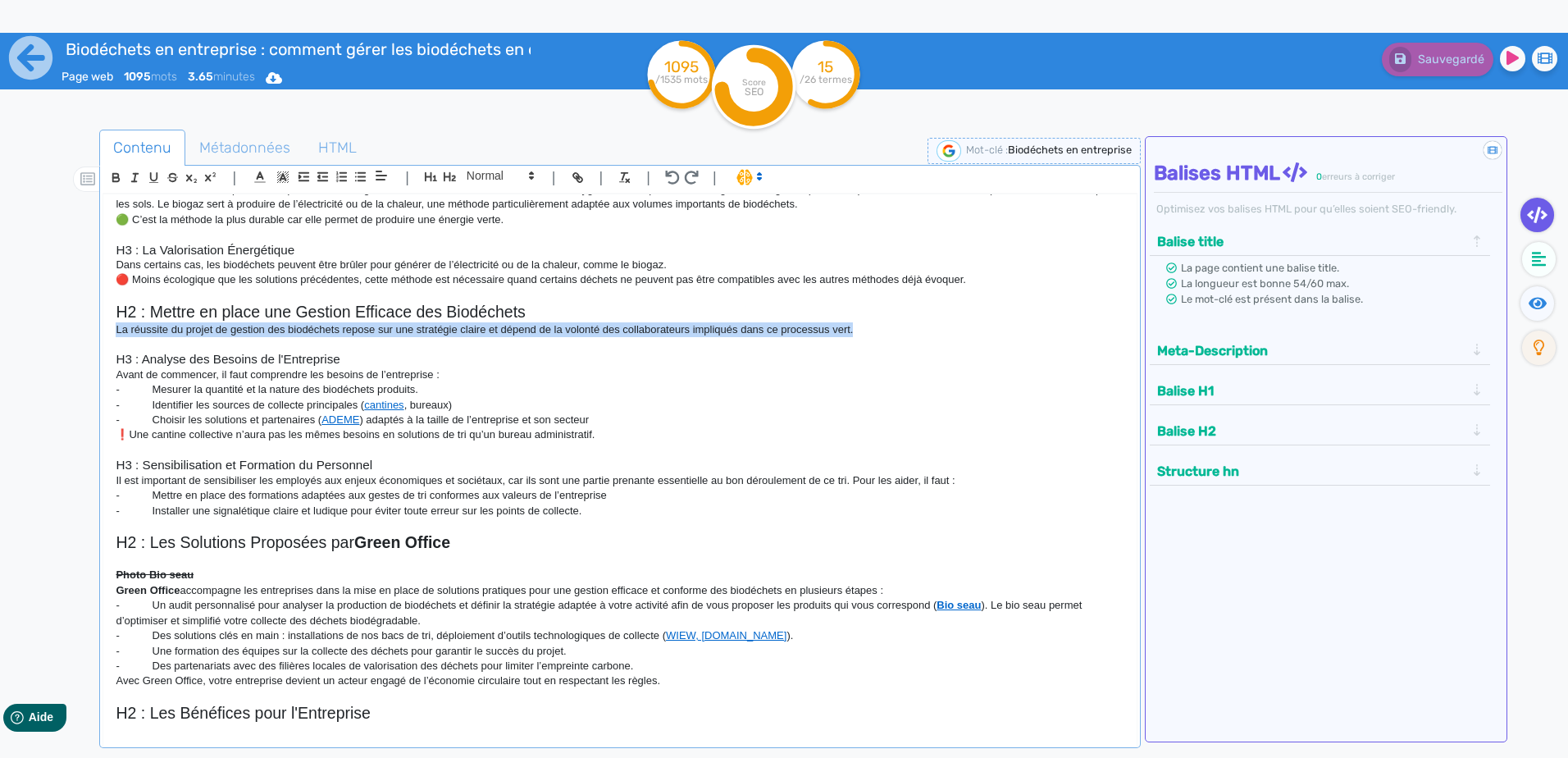
drag, startPoint x: 879, startPoint y: 327, endPoint x: 90, endPoint y: 333, distance: 789.0
click at [90, 333] on div "Contenu Métadonnées HTML | | H3 H4 H5 H6 Normal | | | | H1 : La gestion des bio…" at bounding box center [807, 510] width 1520 height 769
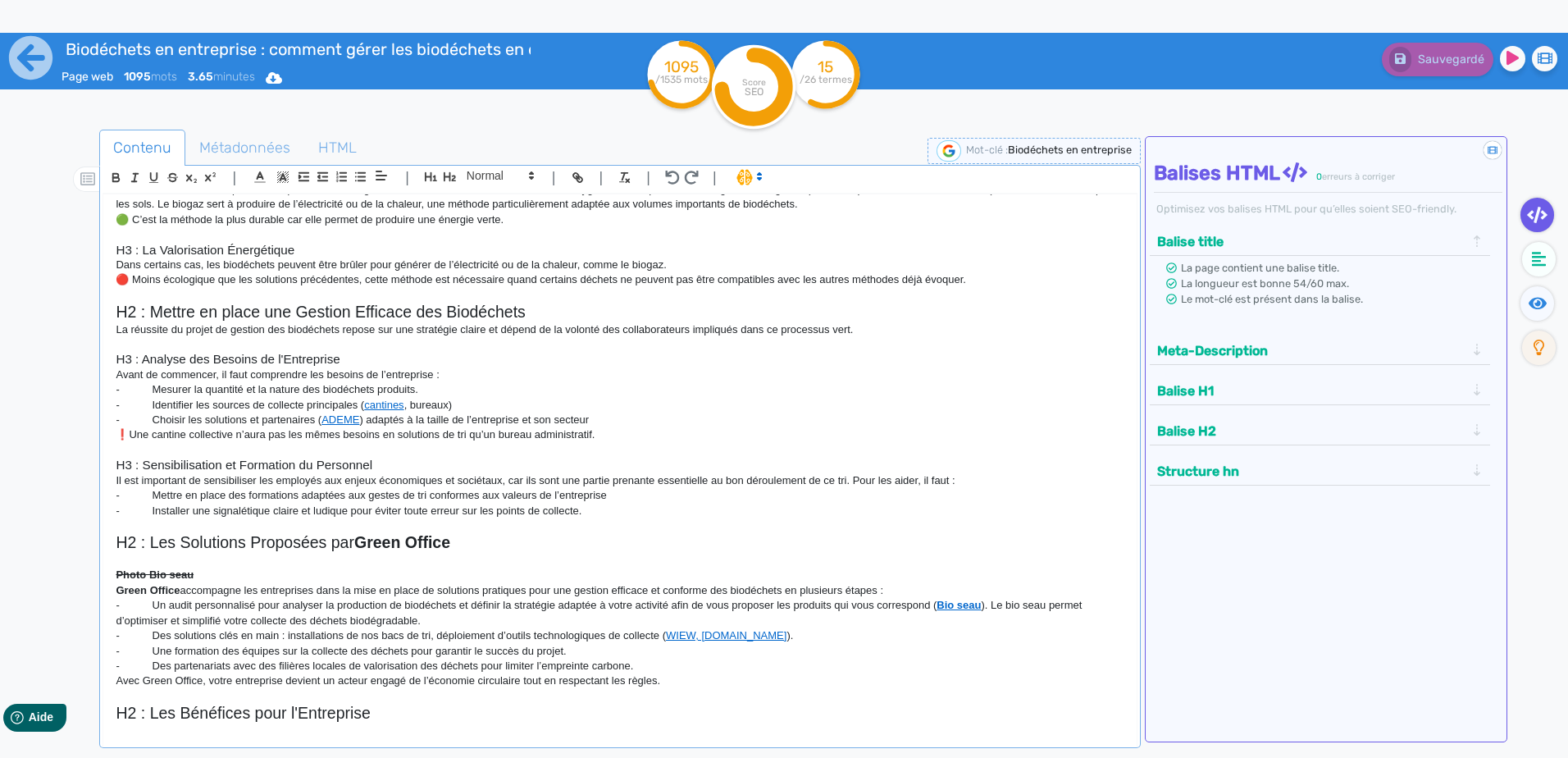
drag, startPoint x: 220, startPoint y: 339, endPoint x: 231, endPoint y: 325, distance: 17.8
click at [231, 325] on p "La réussite du projet de gestion des biodéchets repose sur une stratégie claire…" at bounding box center [619, 329] width 1007 height 15
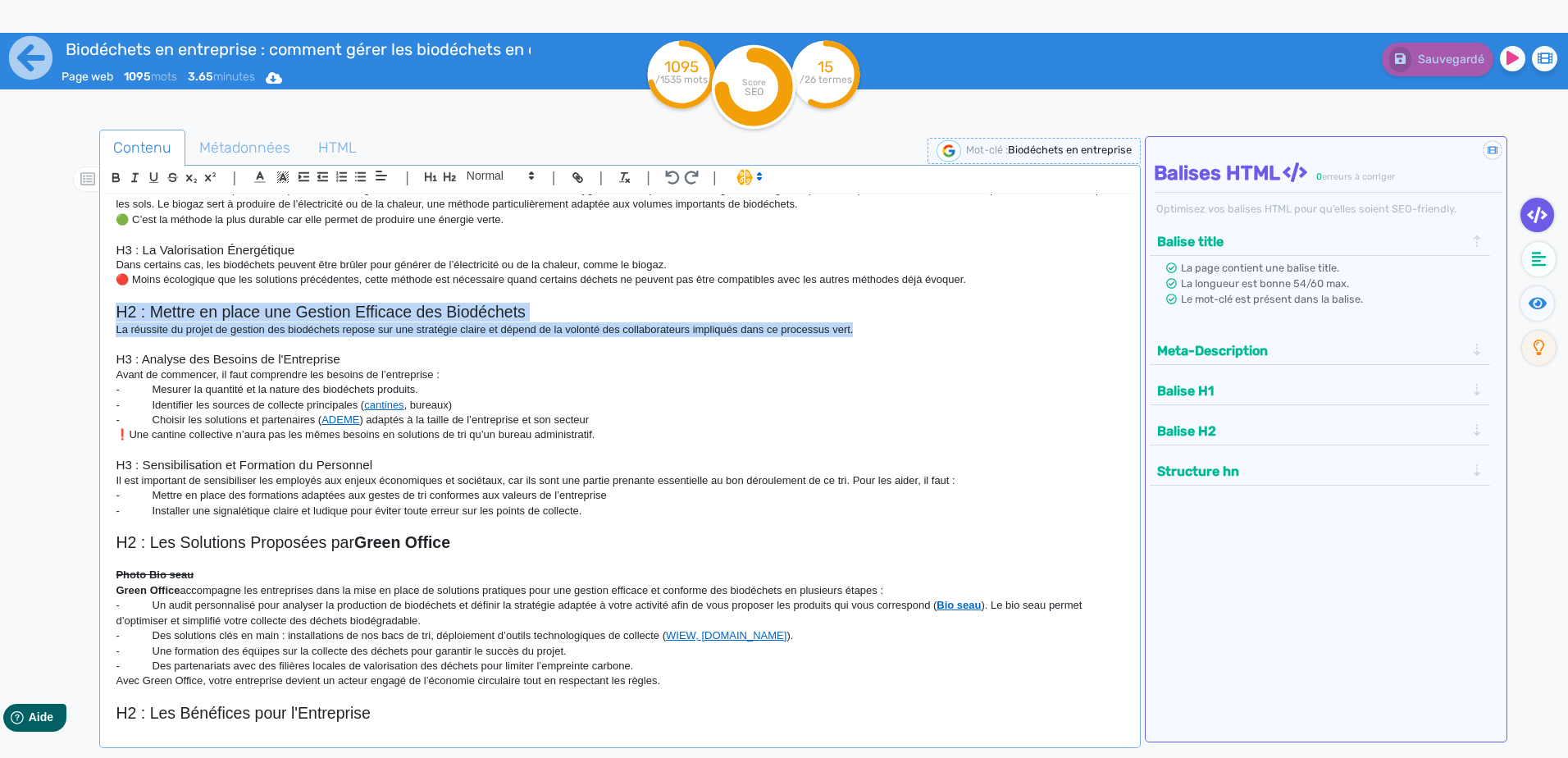
drag, startPoint x: 889, startPoint y: 330, endPoint x: 77, endPoint y: 317, distance: 812.1
click at [77, 317] on div "Contenu Métadonnées HTML | | H3 H4 H5 H6 Normal | | | | H1 : La gestion des bio…" at bounding box center [807, 510] width 1520 height 769
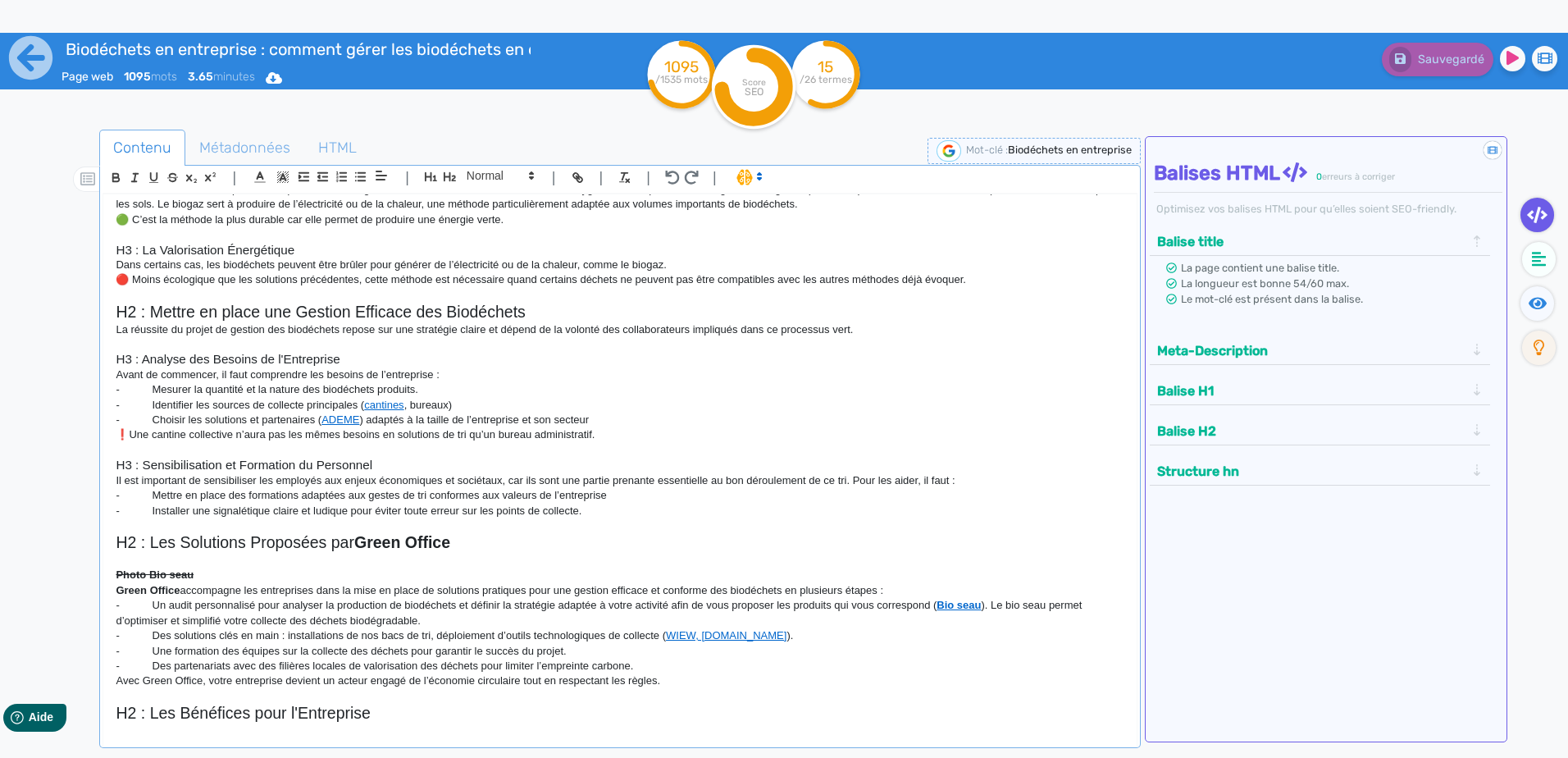
click at [77, 317] on div at bounding box center [73, 510] width 52 height 769
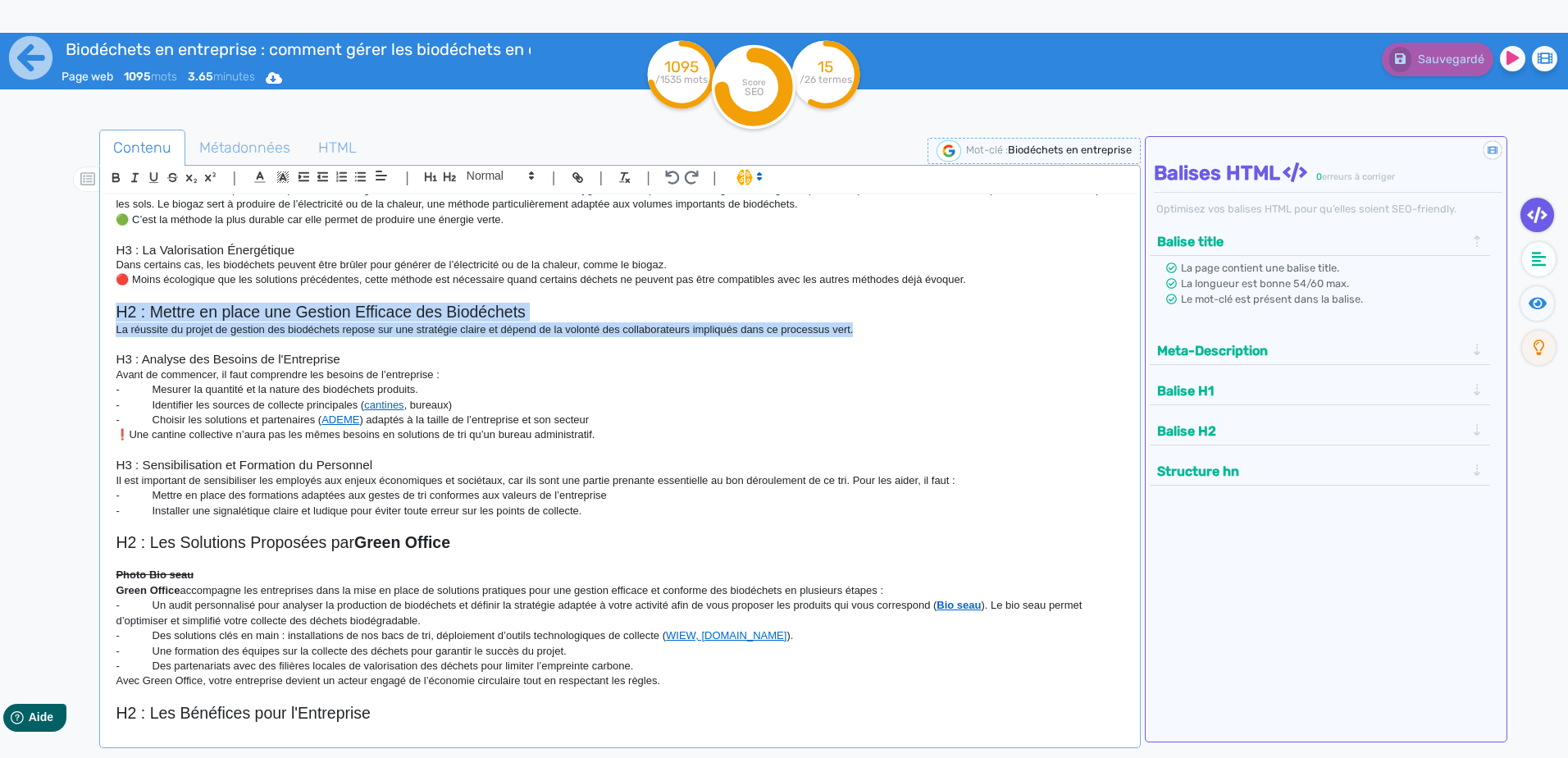
drag, startPoint x: 903, startPoint y: 327, endPoint x: 98, endPoint y: 320, distance: 805.0
click at [98, 320] on div "Contenu Métadonnées HTML | | H3 H4 H5 H6 Normal | | | | H1 : La gestion des bio…" at bounding box center [807, 510] width 1520 height 769
click at [577, 322] on p "La réussite du projet de gestion des biodéchets repose sur une stratégie claire…" at bounding box center [619, 329] width 1007 height 15
drag, startPoint x: 893, startPoint y: 331, endPoint x: 107, endPoint y: 329, distance: 786.0
click at [107, 329] on div "H1 : La gestion des biodéchets en entreprise La gestion des biodéchets dans une…" at bounding box center [619, 460] width 1032 height 531
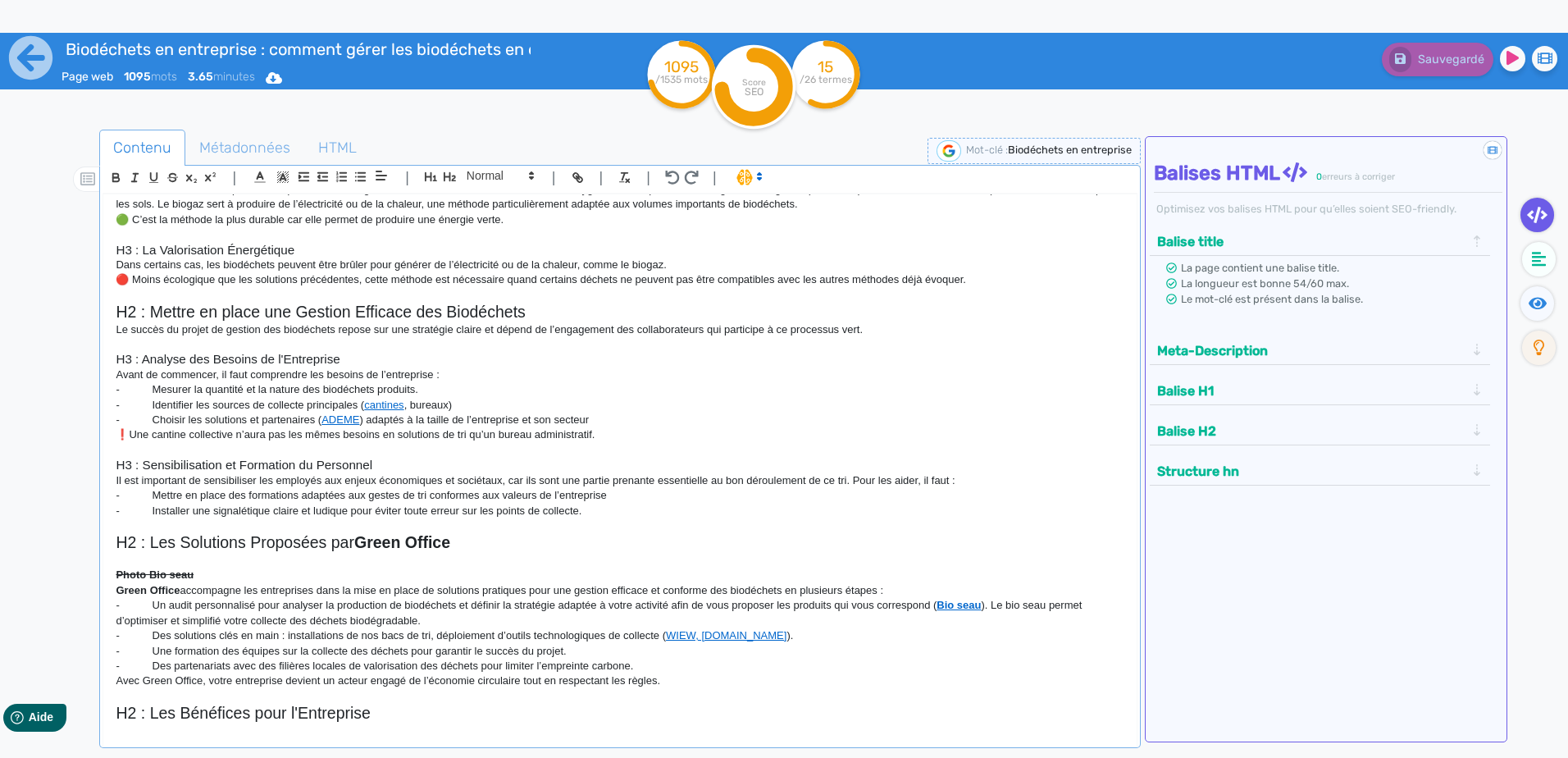
click at [417, 455] on p at bounding box center [619, 450] width 1007 height 15
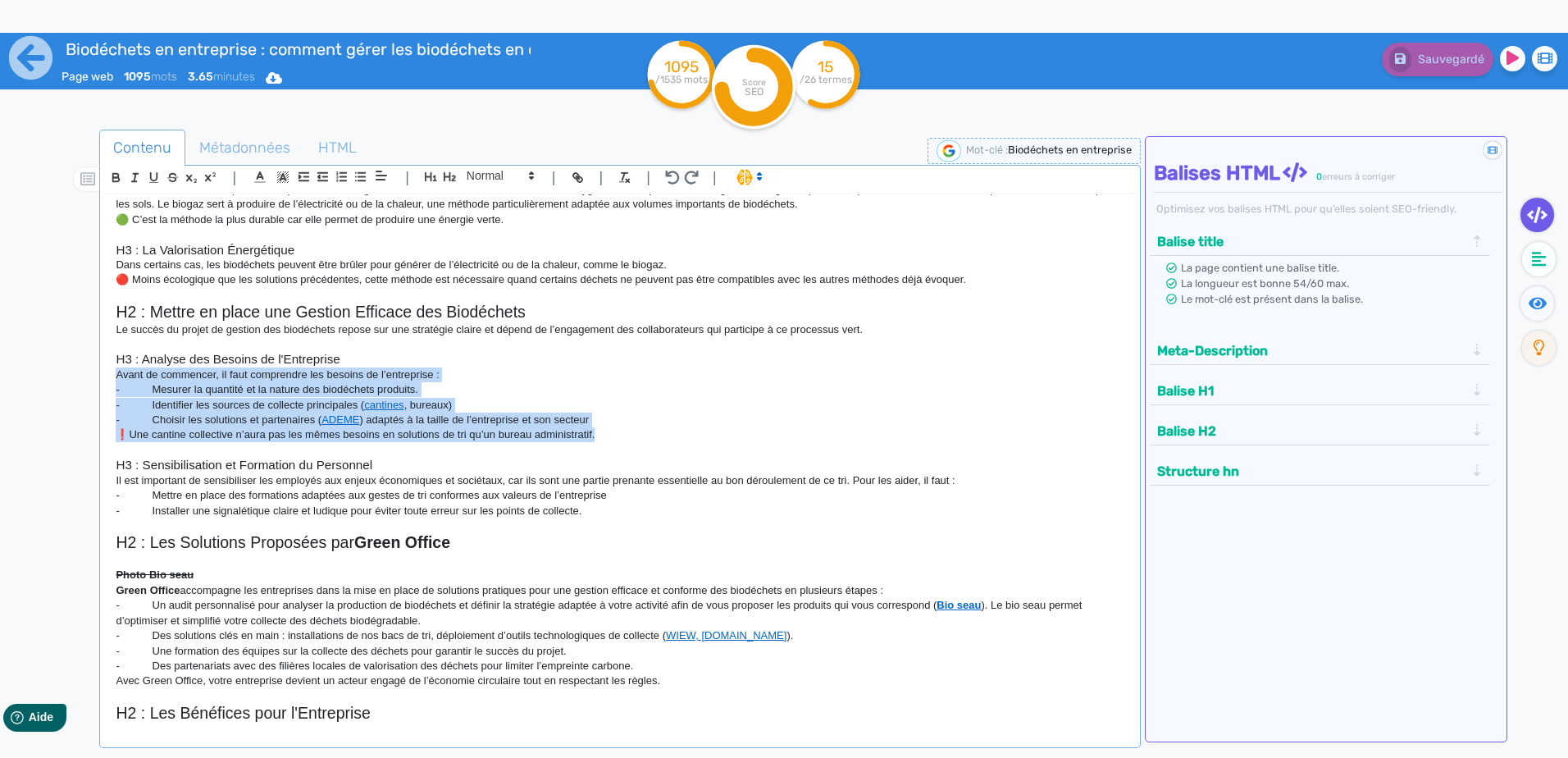
drag, startPoint x: 618, startPoint y: 434, endPoint x: 78, endPoint y: 379, distance: 542.8
click at [78, 379] on div "Contenu Métadonnées HTML | | H3 H4 H5 H6 Normal | | | | H1 : La gestion des bio…" at bounding box center [807, 510] width 1520 height 769
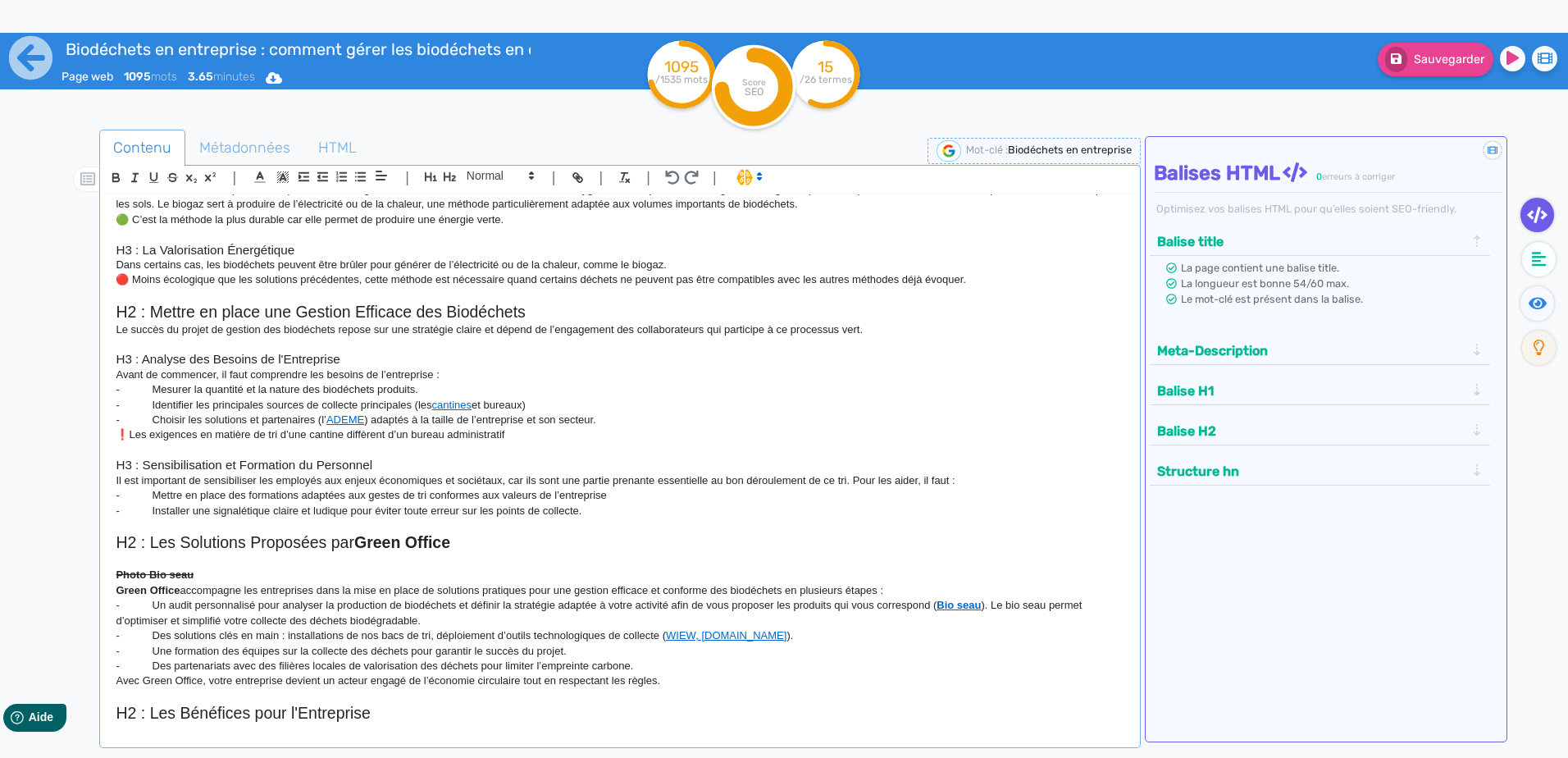
click at [617, 445] on p at bounding box center [619, 450] width 1007 height 15
click at [666, 526] on p at bounding box center [619, 525] width 1007 height 15
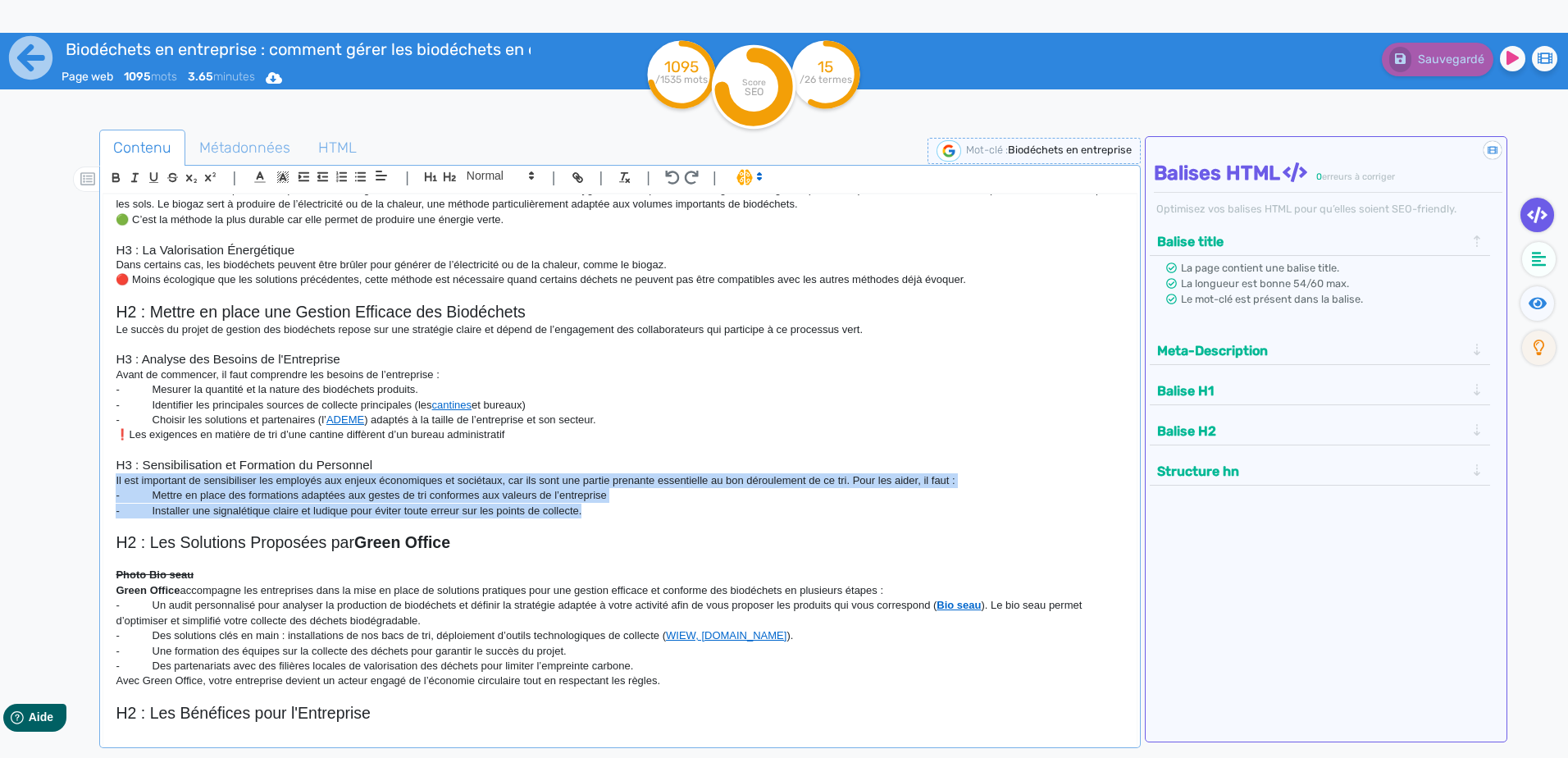
drag, startPoint x: 604, startPoint y: 512, endPoint x: 80, endPoint y: 476, distance: 525.2
click at [80, 476] on div "Contenu Métadonnées HTML | | H3 H4 H5 H6 Normal | | | | H1 : La gestion des bio…" at bounding box center [807, 510] width 1520 height 769
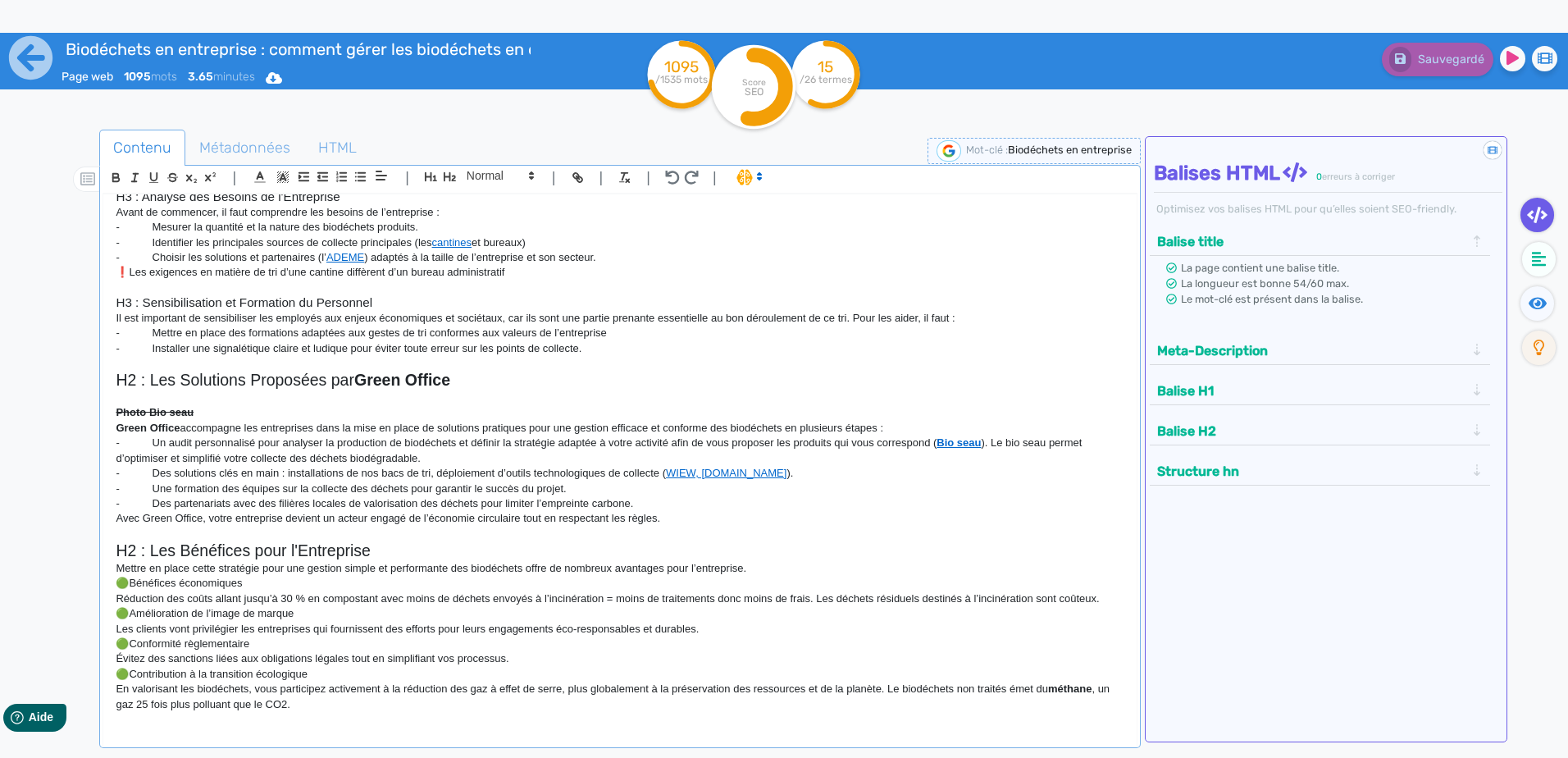
scroll to position [738, 0]
click at [401, 481] on p "- Une formation des équipes sur la collecte des déchets pour garantir le succès…" at bounding box center [619, 487] width 1007 height 15
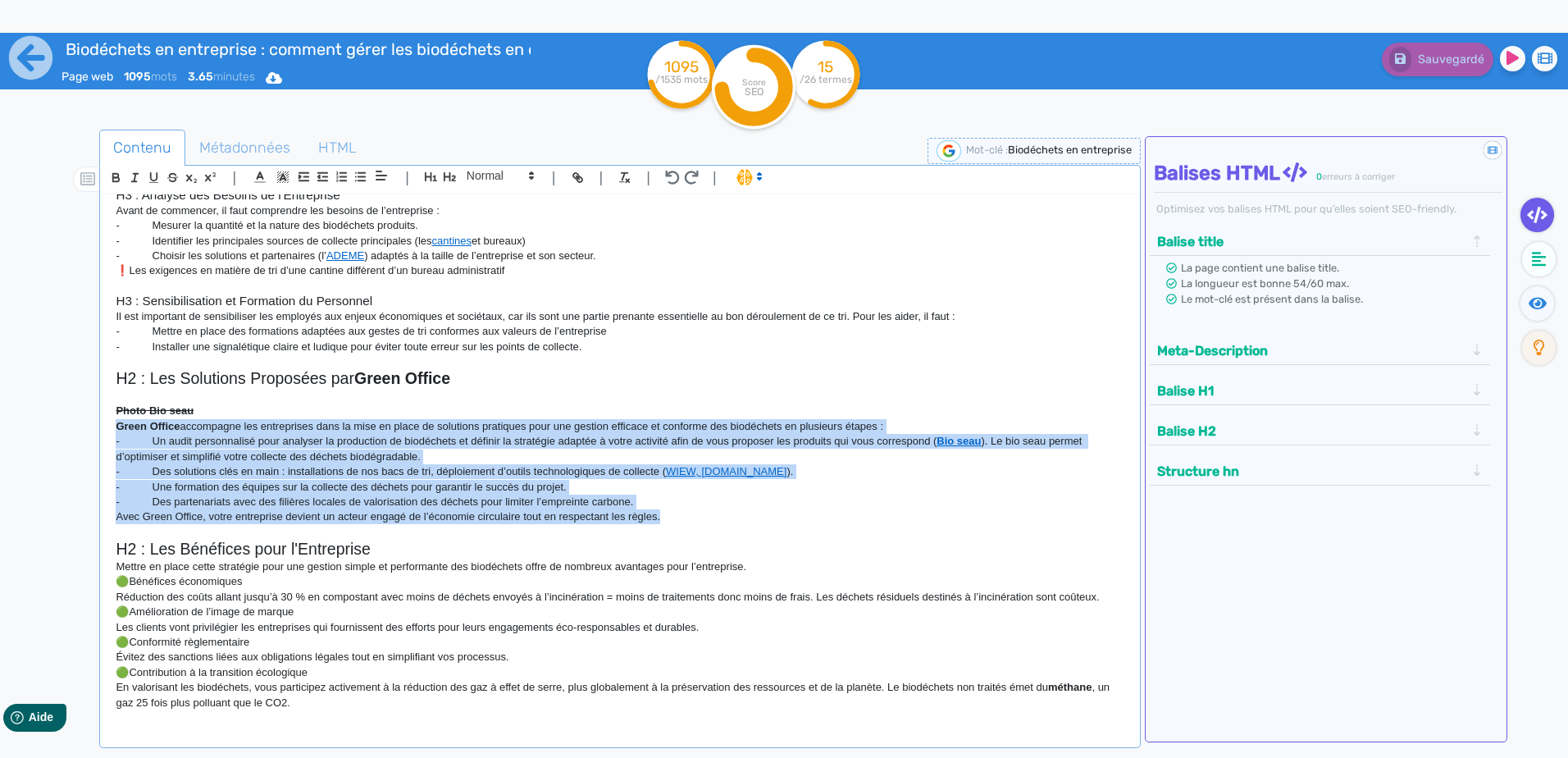
drag, startPoint x: 702, startPoint y: 521, endPoint x: 79, endPoint y: 433, distance: 629.2
click at [79, 433] on div "Contenu Métadonnées HTML | | H3 H4 H5 H6 Normal | | | | H1 : La gestion des bio…" at bounding box center [807, 510] width 1520 height 769
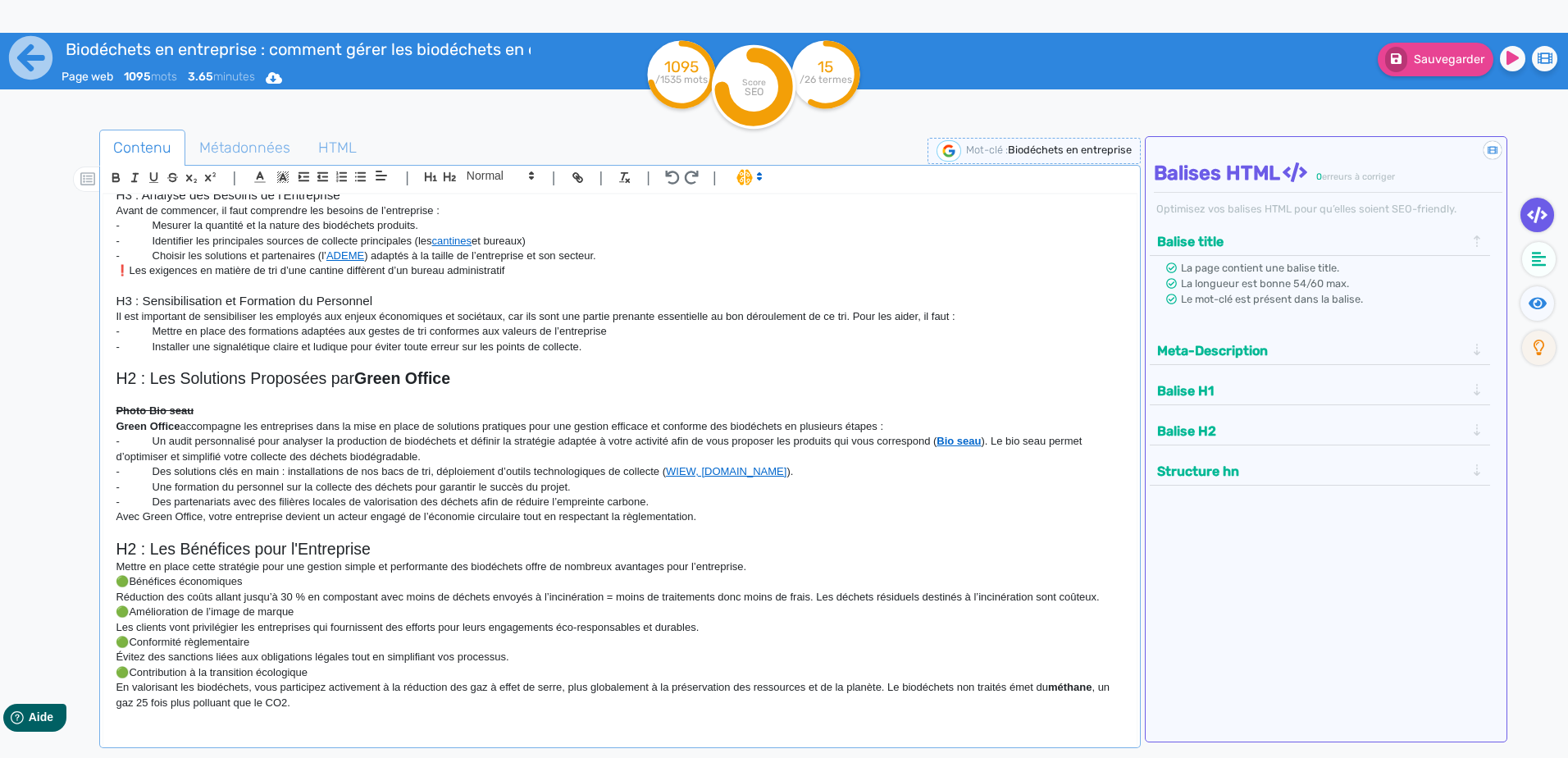
click at [741, 515] on p "Avec Green Office, votre entreprise devient un acteur engagé de l’économie circ…" at bounding box center [619, 516] width 1007 height 15
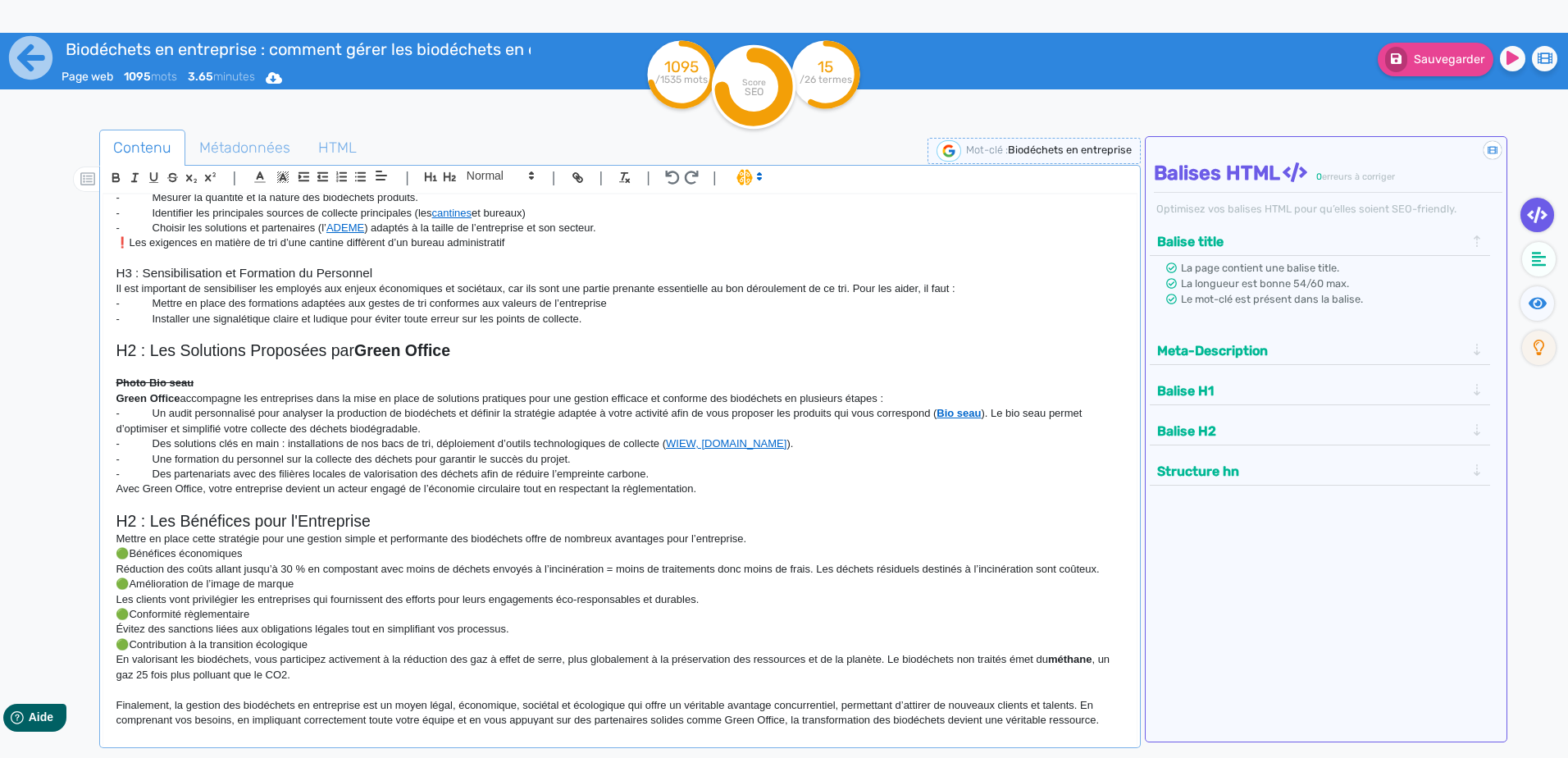
scroll to position [779, 0]
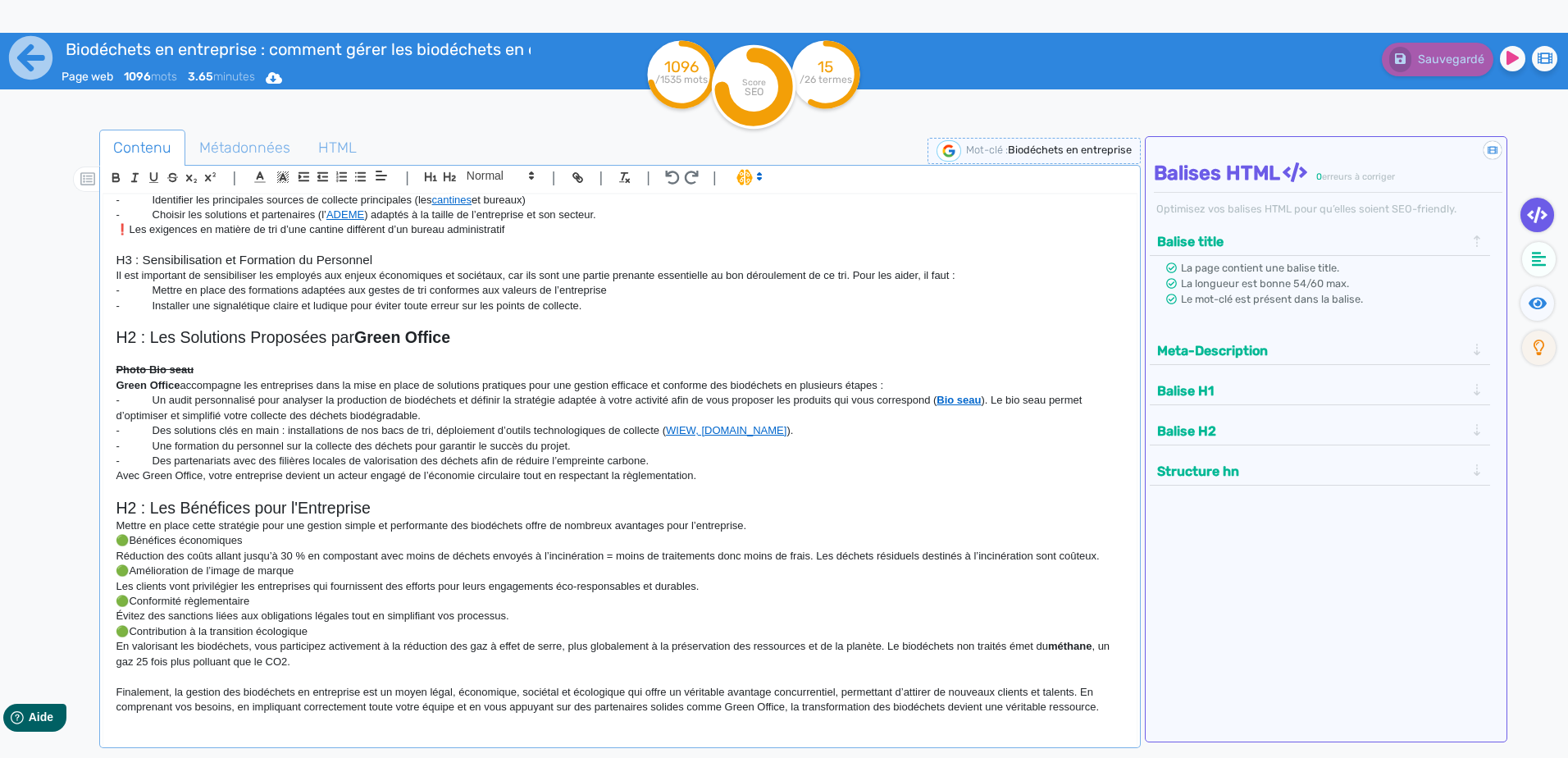
click at [166, 553] on p "Réduction des coûts allant jusqu’à 30 % en compostant avec moins de déchets env…" at bounding box center [619, 556] width 1007 height 15
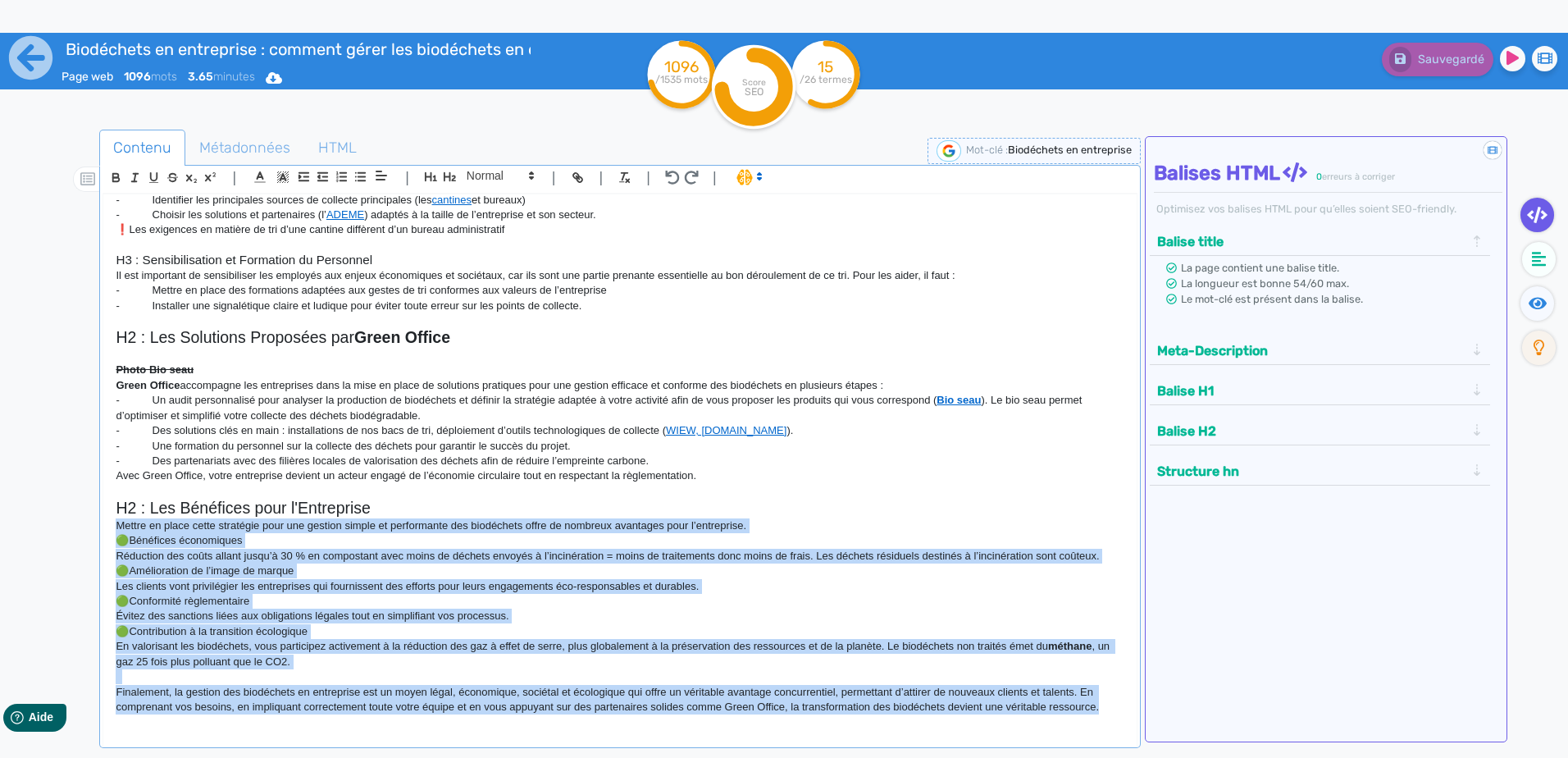
drag, startPoint x: 116, startPoint y: 522, endPoint x: 554, endPoint y: 610, distance: 446.8
click at [1216, 757] on div "Contenu Métadonnées HTML | | H3 H4 H5 H6 Normal | | | | H1 : La gestion des bio…" at bounding box center [807, 510] width 1520 height 769
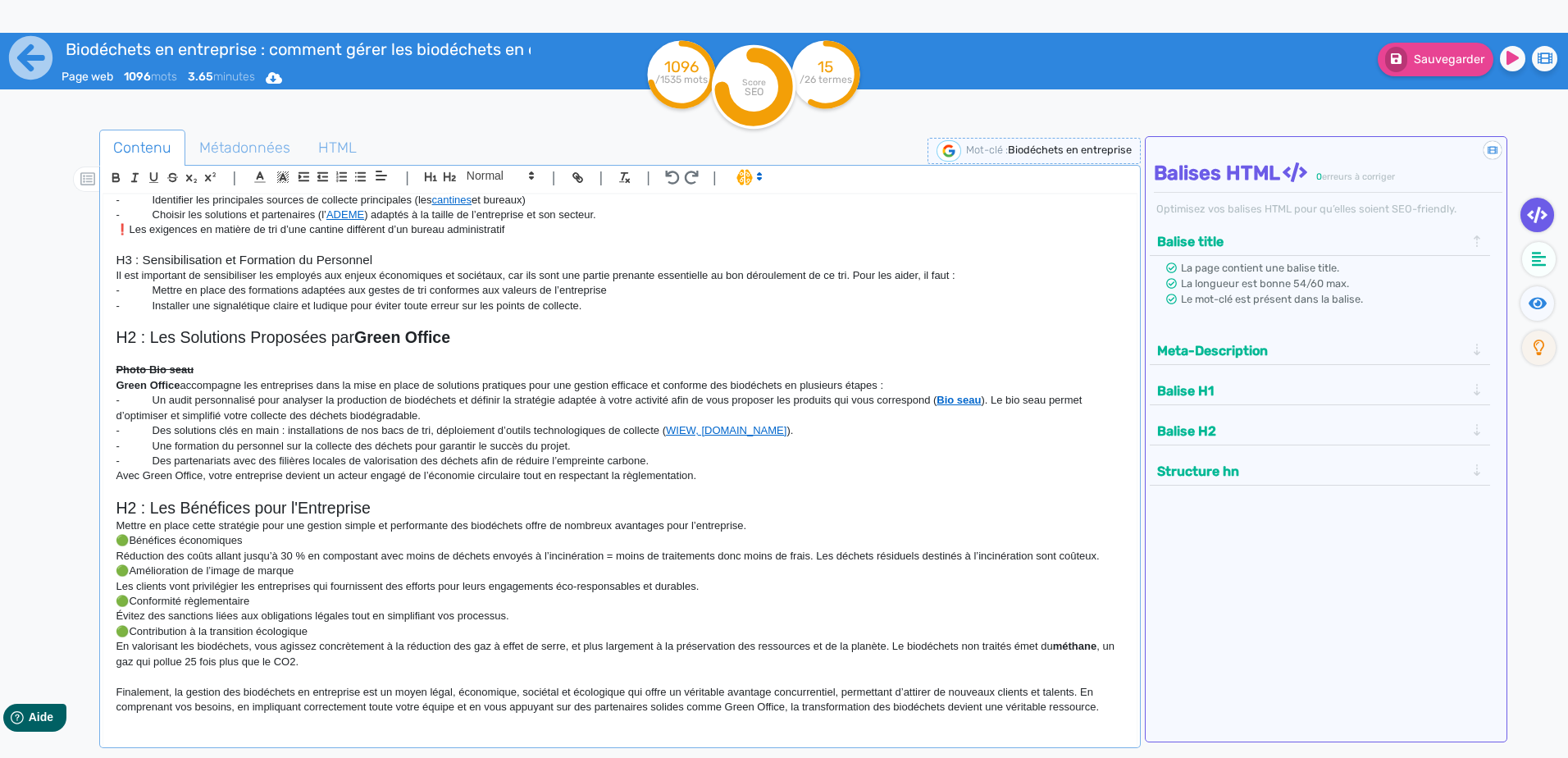
click at [746, 602] on p "🟢Conformité règlementaire" at bounding box center [619, 600] width 1007 height 15
click at [819, 481] on p "Avec Green Office, votre entreprise devient un acteur engagé de l’économie circ…" at bounding box center [619, 476] width 1007 height 15
click at [870, 487] on p at bounding box center [619, 490] width 1007 height 15
click at [1416, 612] on div "Didacticiel : Les balises HTML Balises HTML 0 erreurs à corriger Optimisez vos …" at bounding box center [1326, 439] width 363 height 606
click at [848, 309] on p "- Installer une signalétique claire et ludique pour éviter toute erreur sur les…" at bounding box center [619, 305] width 1007 height 15
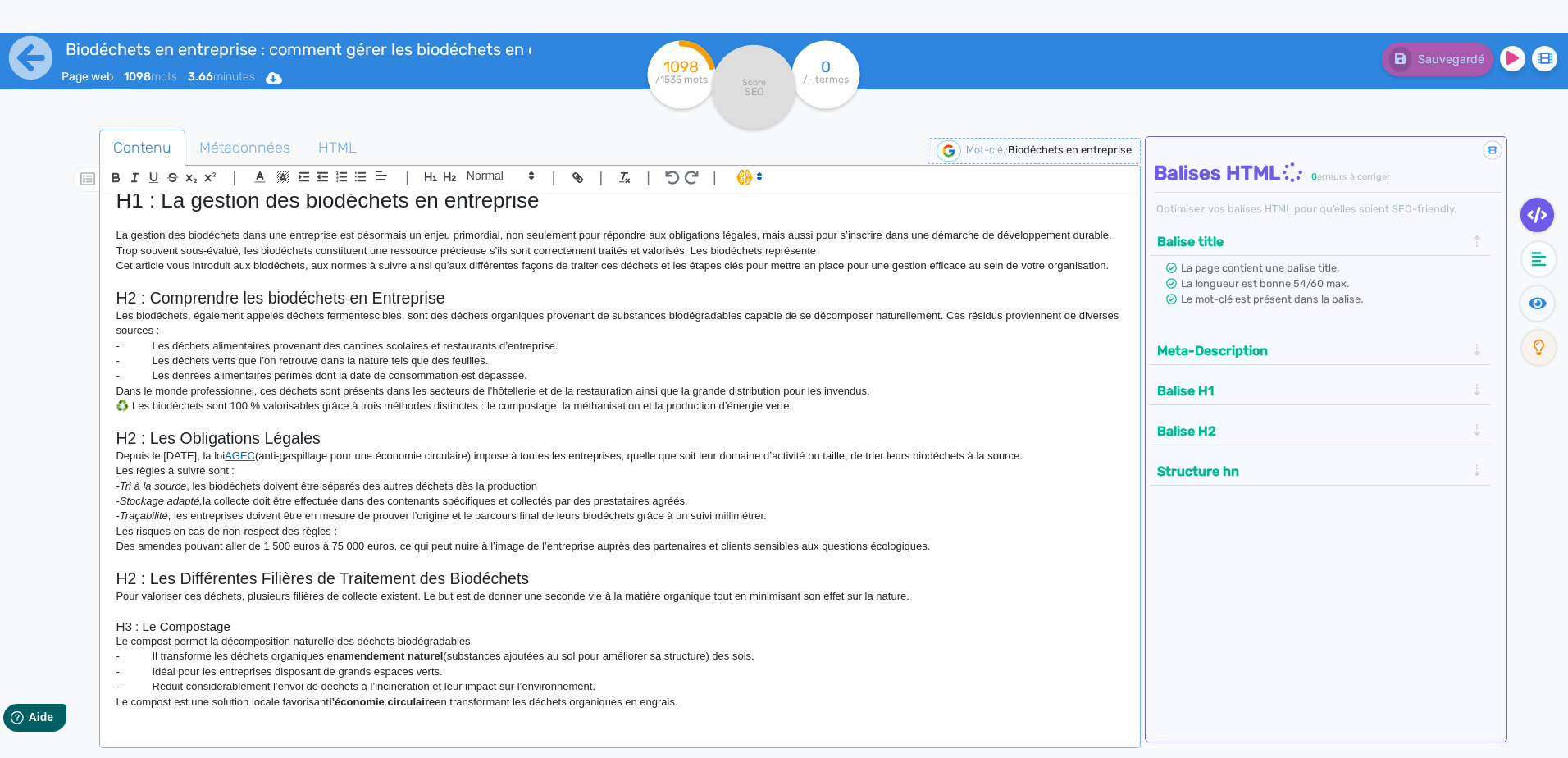
scroll to position [0, 0]
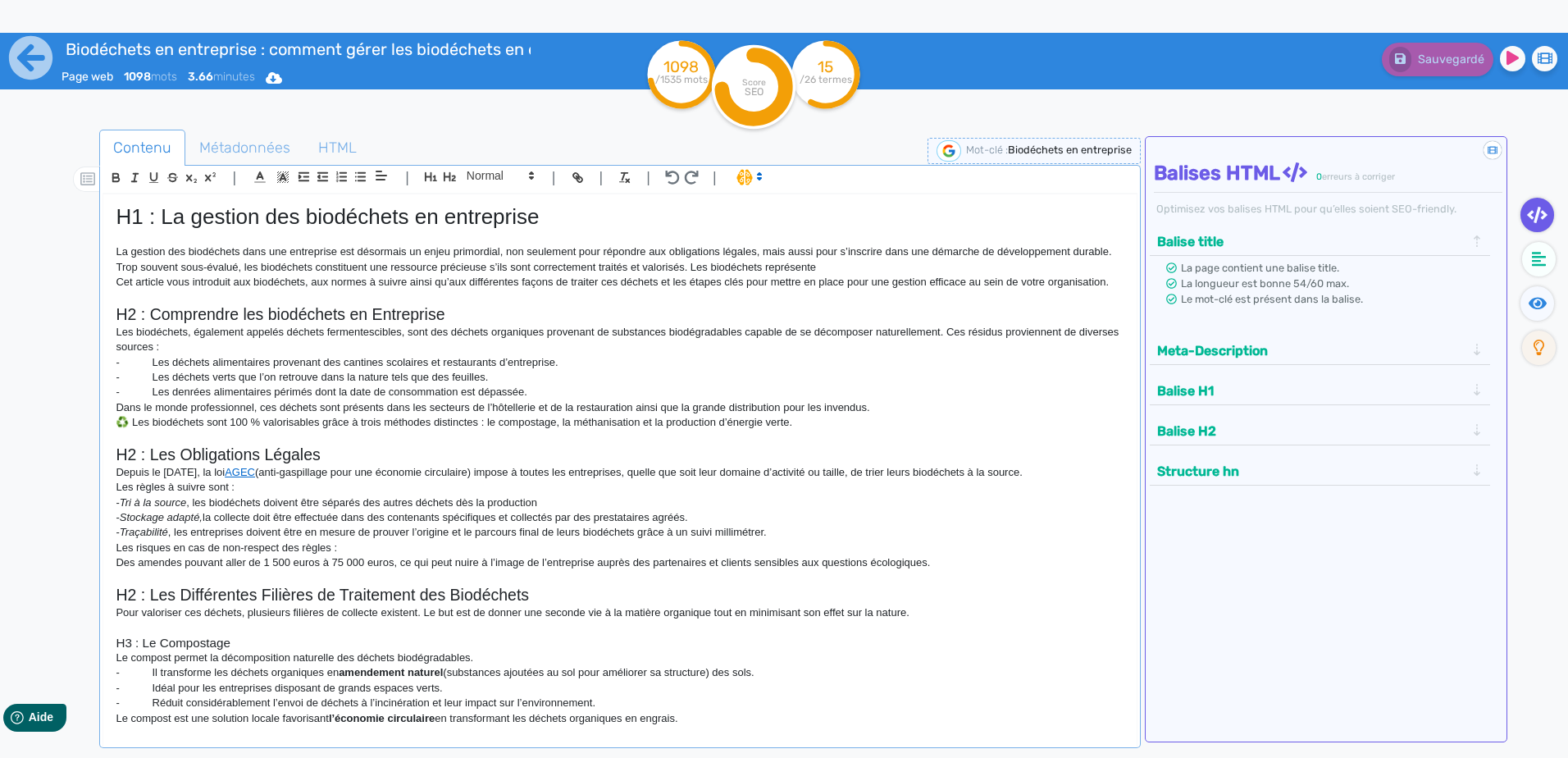
click at [742, 56] on circle at bounding box center [754, 87] width 83 height 83
click at [759, 98] on tspan "SEO" at bounding box center [754, 91] width 19 height 12
click at [30, 55] on icon at bounding box center [31, 58] width 46 height 46
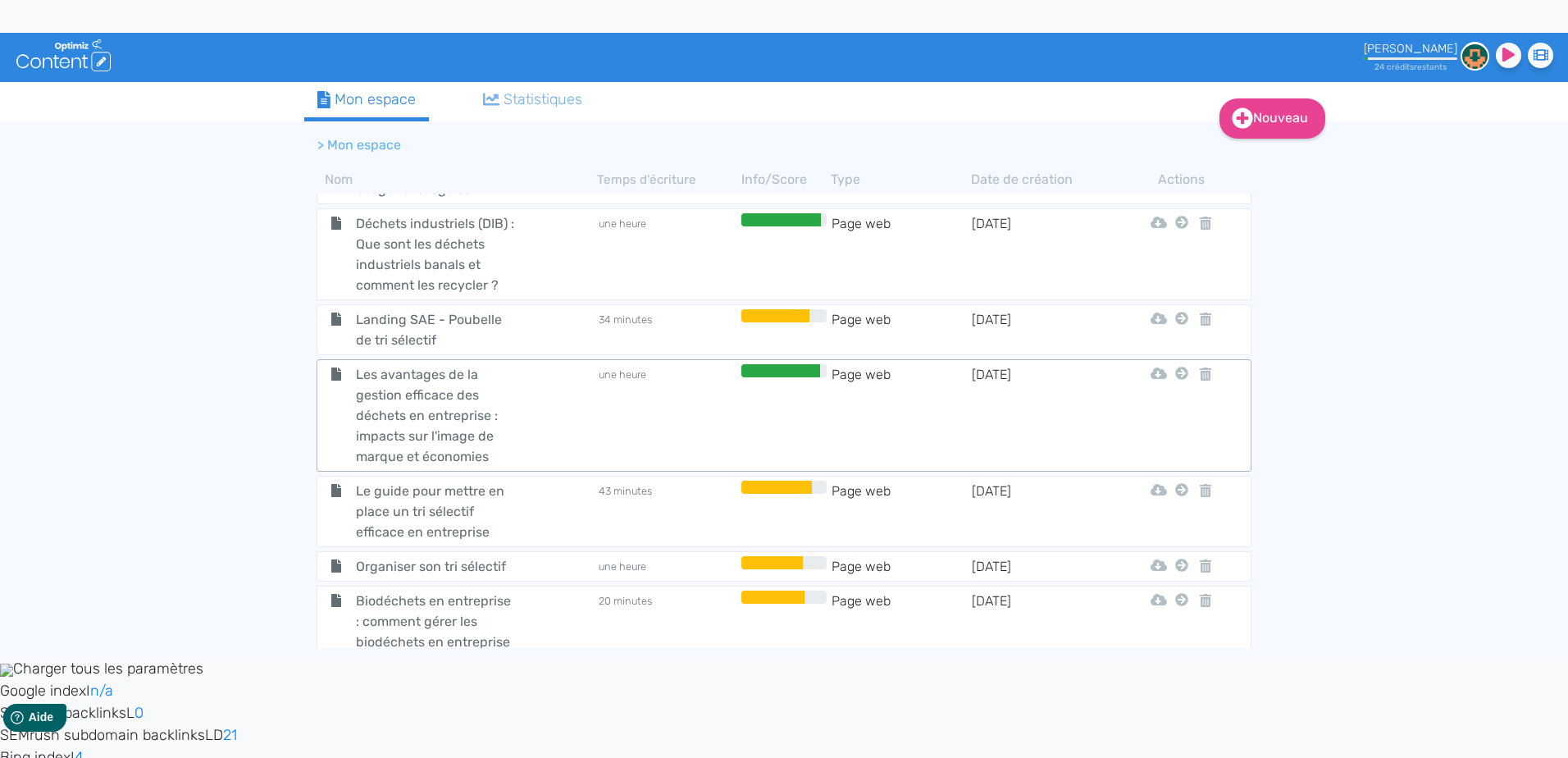
scroll to position [656, 0]
